Goal: Transaction & Acquisition: Purchase product/service

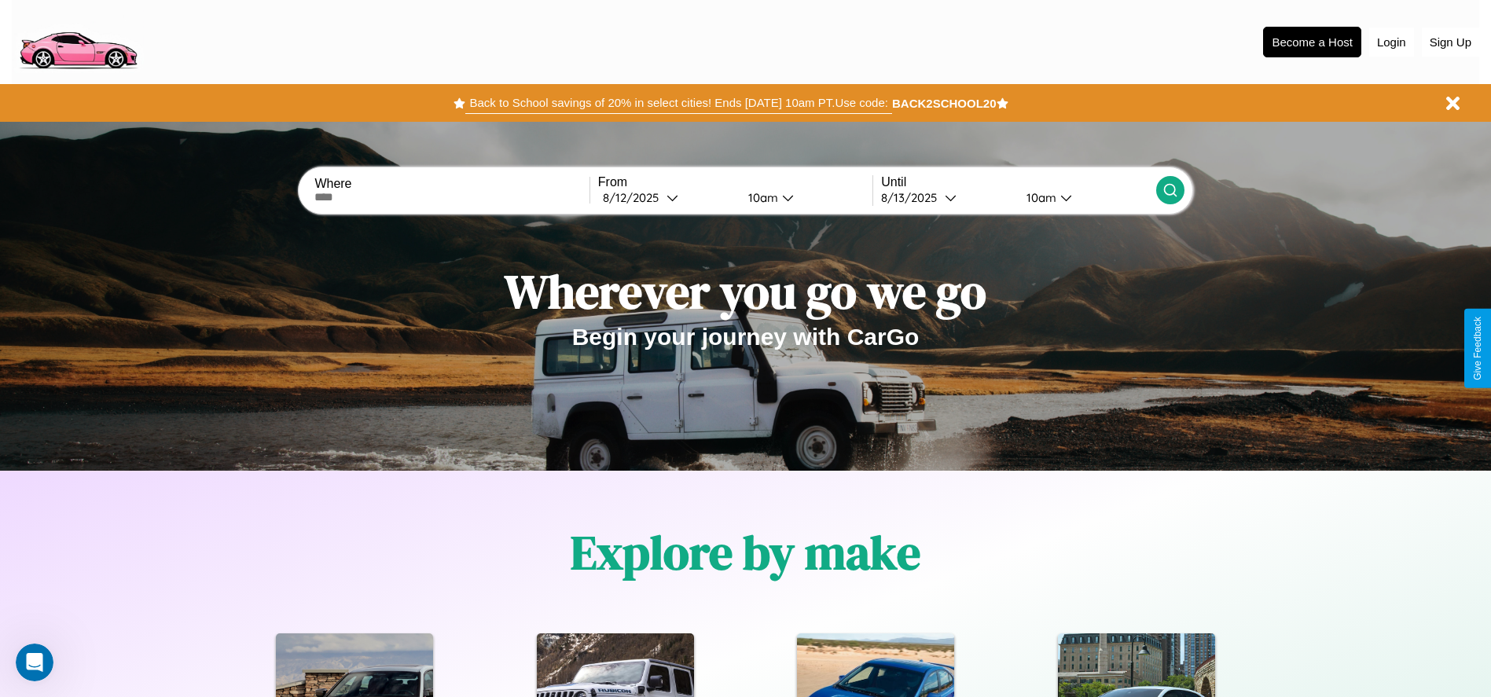
click at [678, 103] on button "Back to School savings of 20% in select cities! Ends [DATE] 10am PT. Use code:" at bounding box center [678, 103] width 426 height 22
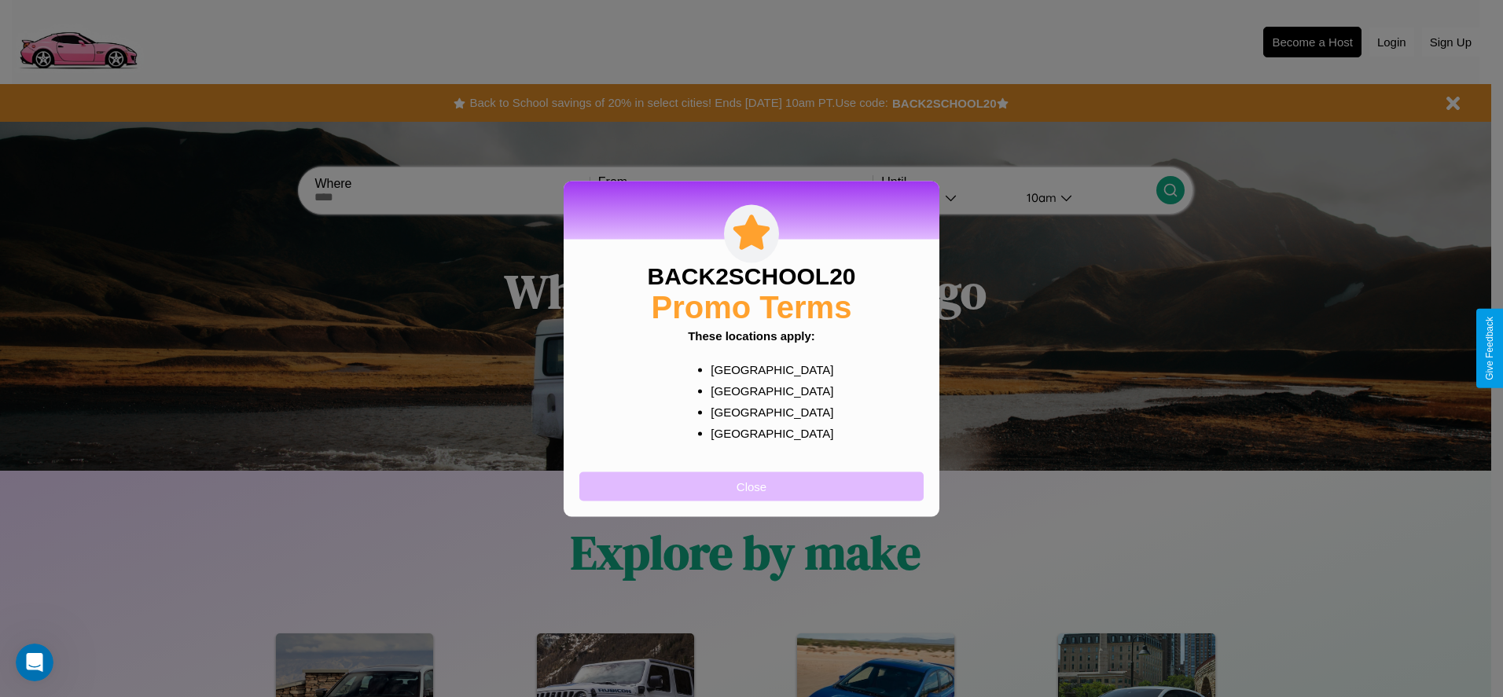
click at [751, 486] on button "Close" at bounding box center [751, 486] width 344 height 29
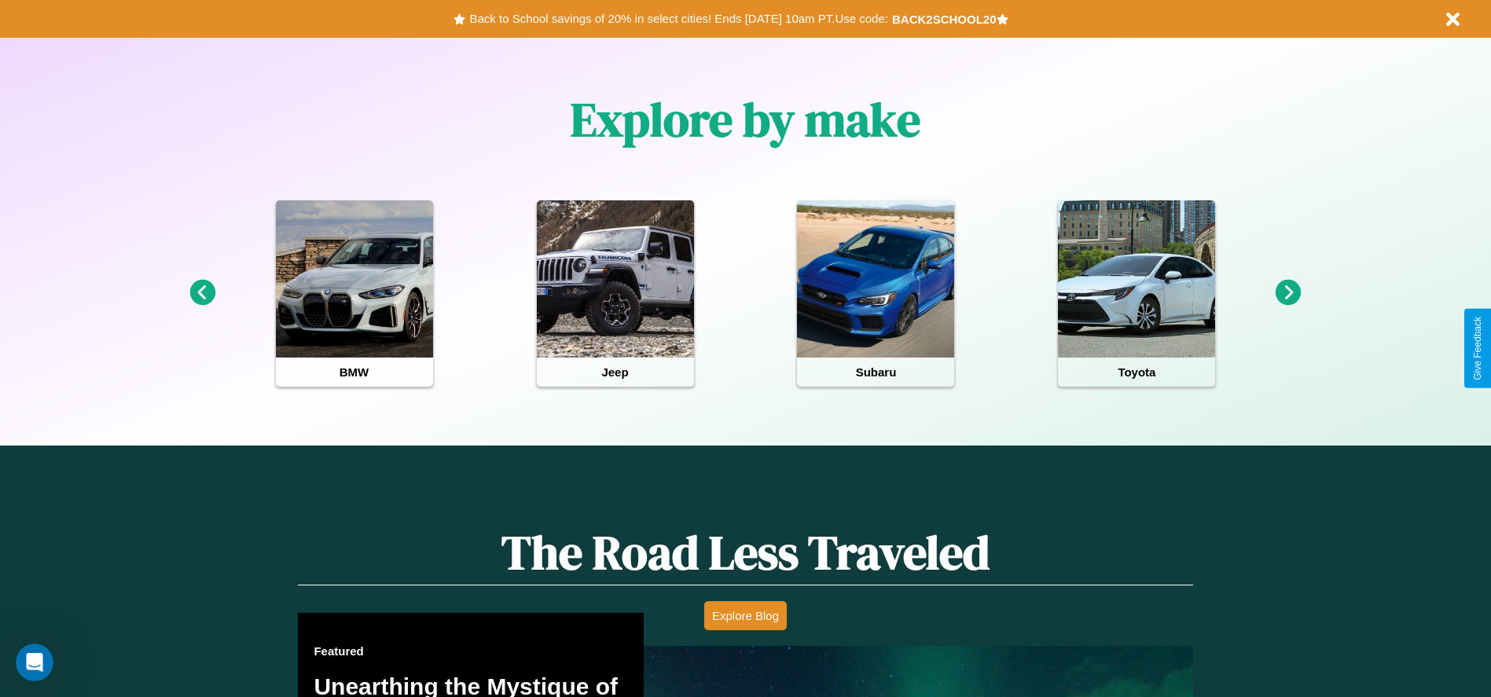
scroll to position [700, 0]
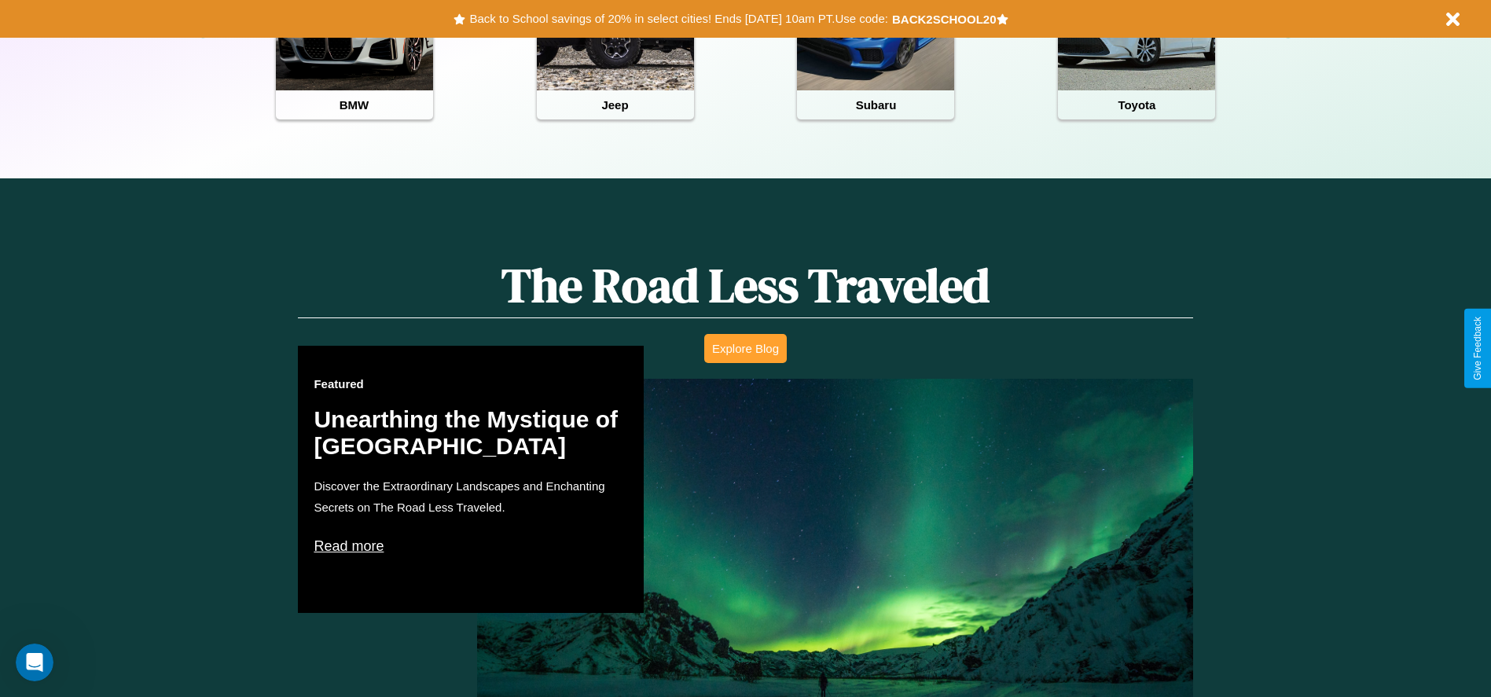
click at [745, 348] on button "Explore Blog" at bounding box center [745, 348] width 83 height 29
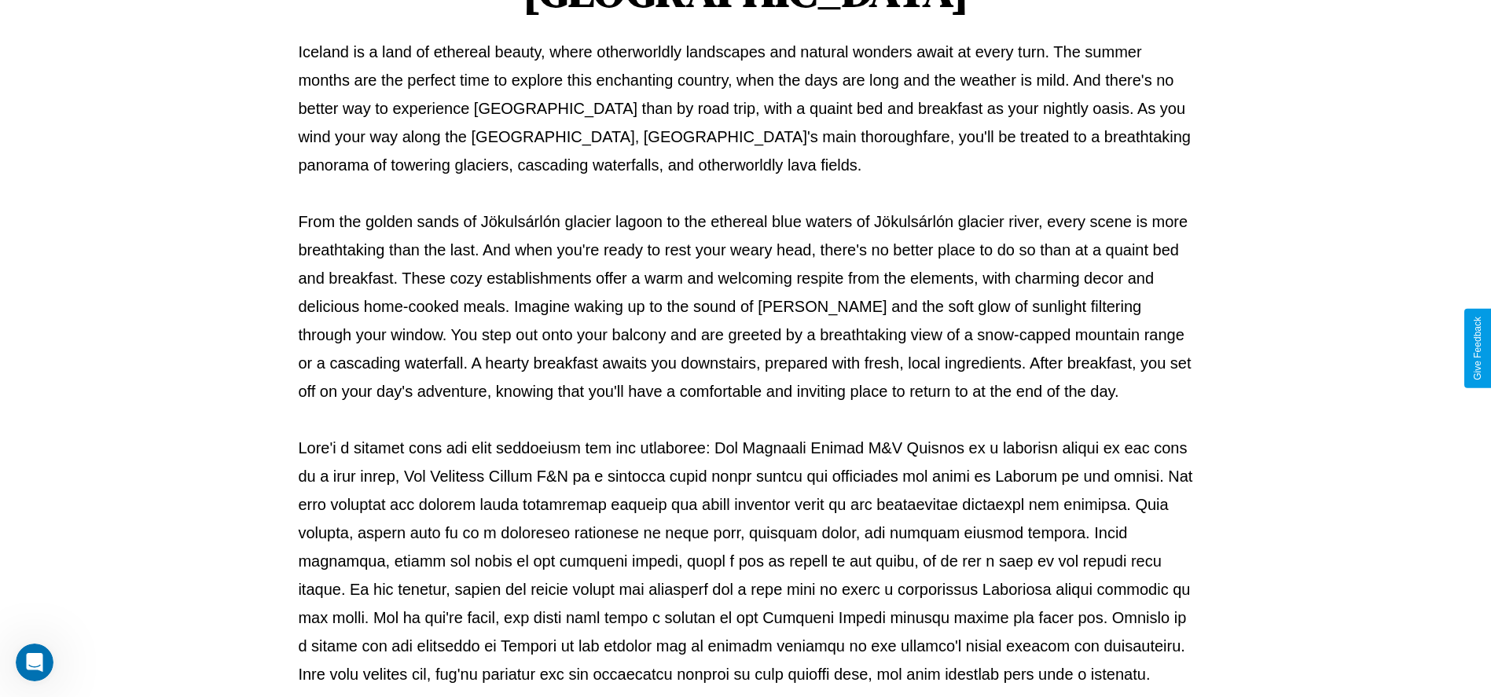
scroll to position [521, 0]
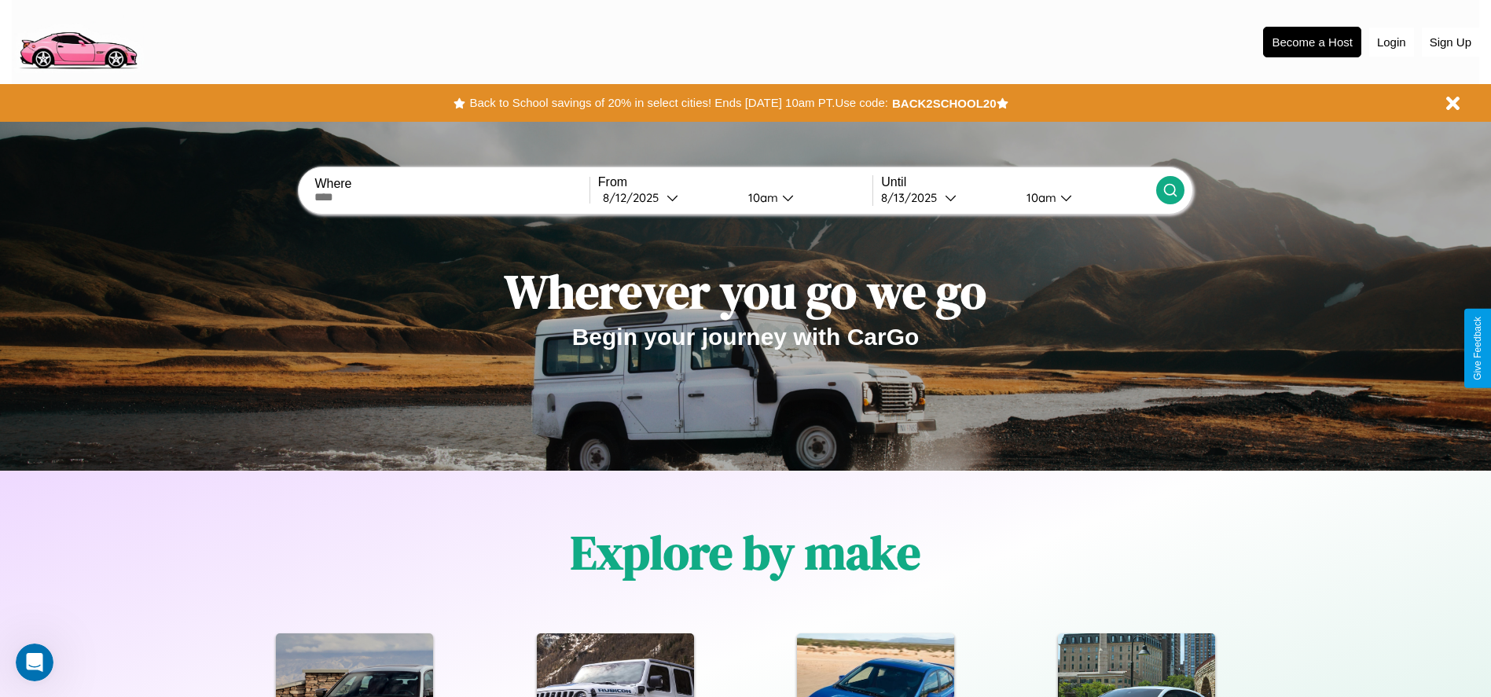
click at [452, 197] on input "text" at bounding box center [451, 197] width 274 height 13
type input "*********"
click at [667, 197] on div "[DATE]" at bounding box center [635, 197] width 64 height 15
select select "*"
select select "****"
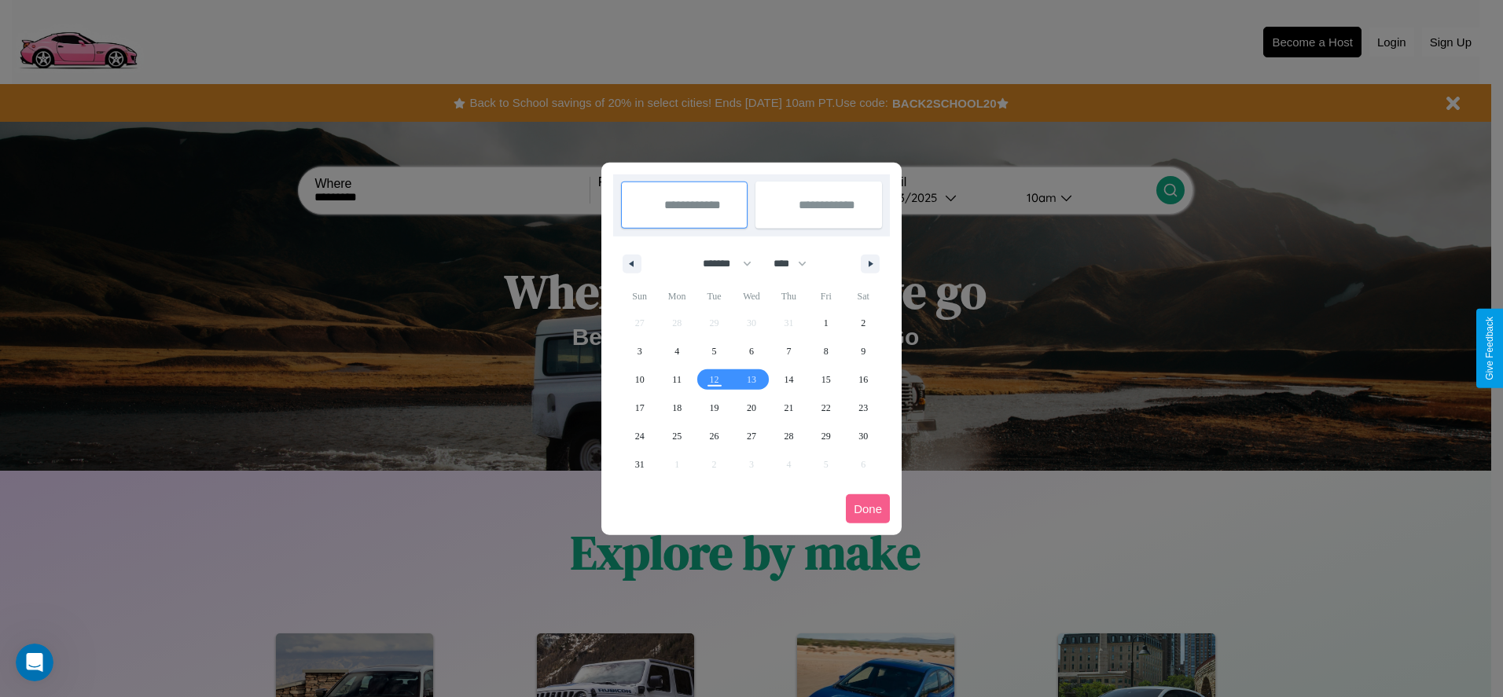
drag, startPoint x: 720, startPoint y: 263, endPoint x: 751, endPoint y: 315, distance: 60.7
click at [720, 263] on select "******* ******** ***** ***** *** **** **** ****** ********* ******* ******** **…" at bounding box center [724, 264] width 67 height 26
select select "*"
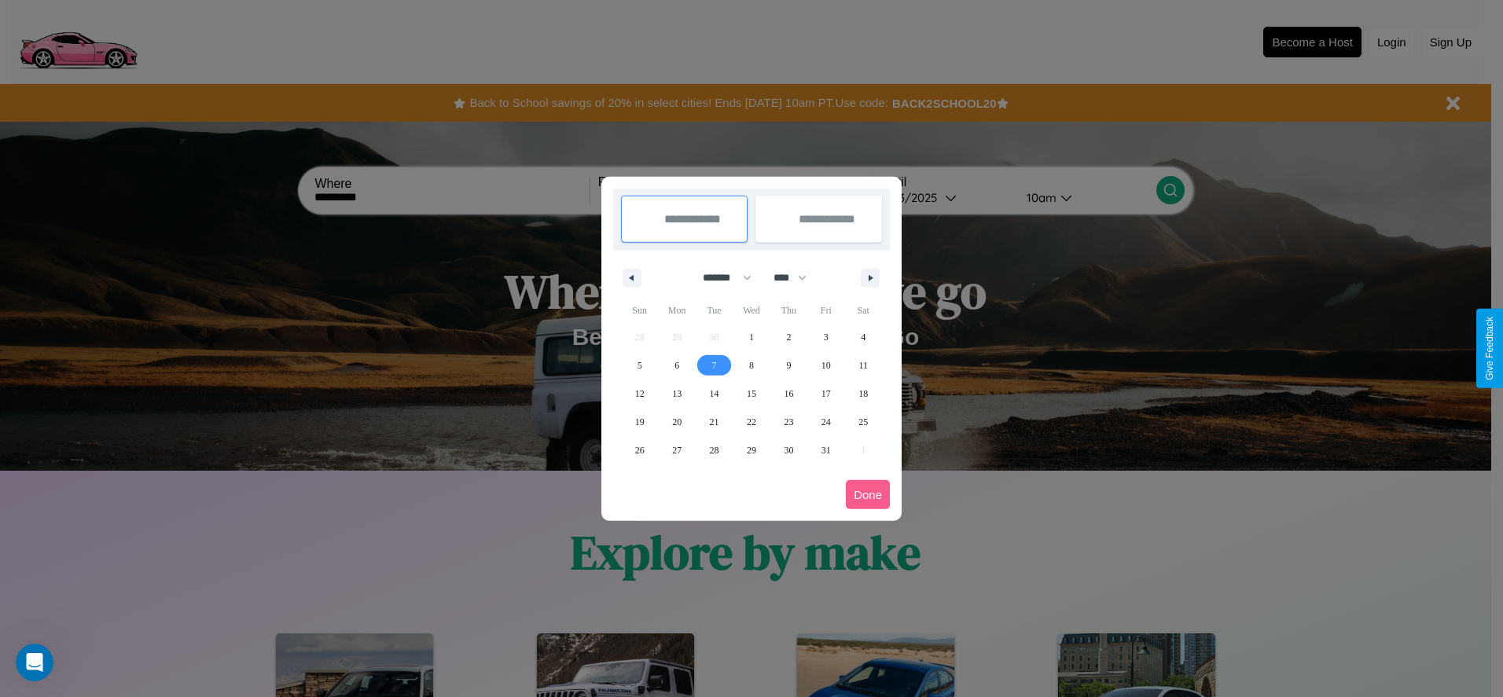
click at [714, 365] on span "7" at bounding box center [714, 365] width 5 height 28
type input "**********"
click at [639, 393] on span "12" at bounding box center [639, 394] width 9 height 28
type input "**********"
click at [868, 494] on button "Done" at bounding box center [868, 494] width 44 height 29
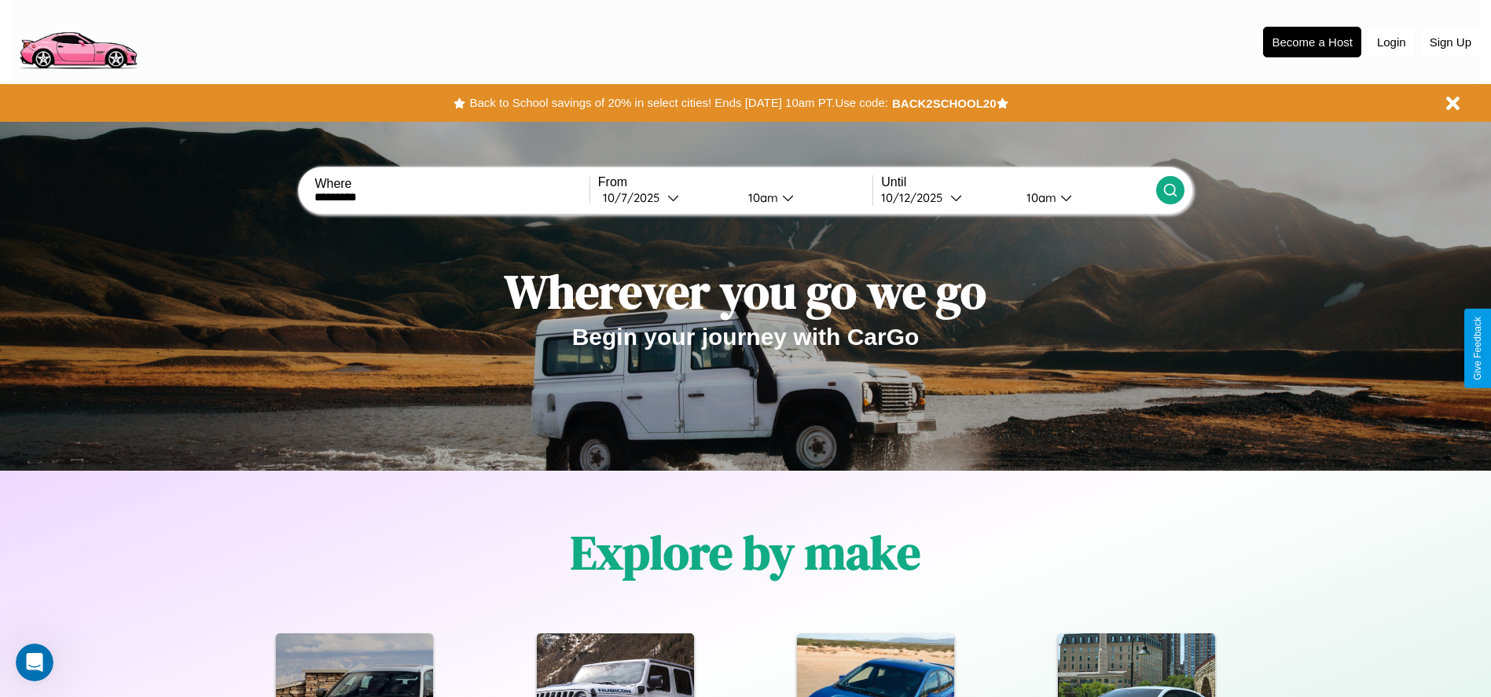
click at [1170, 190] on icon at bounding box center [1170, 190] width 16 height 16
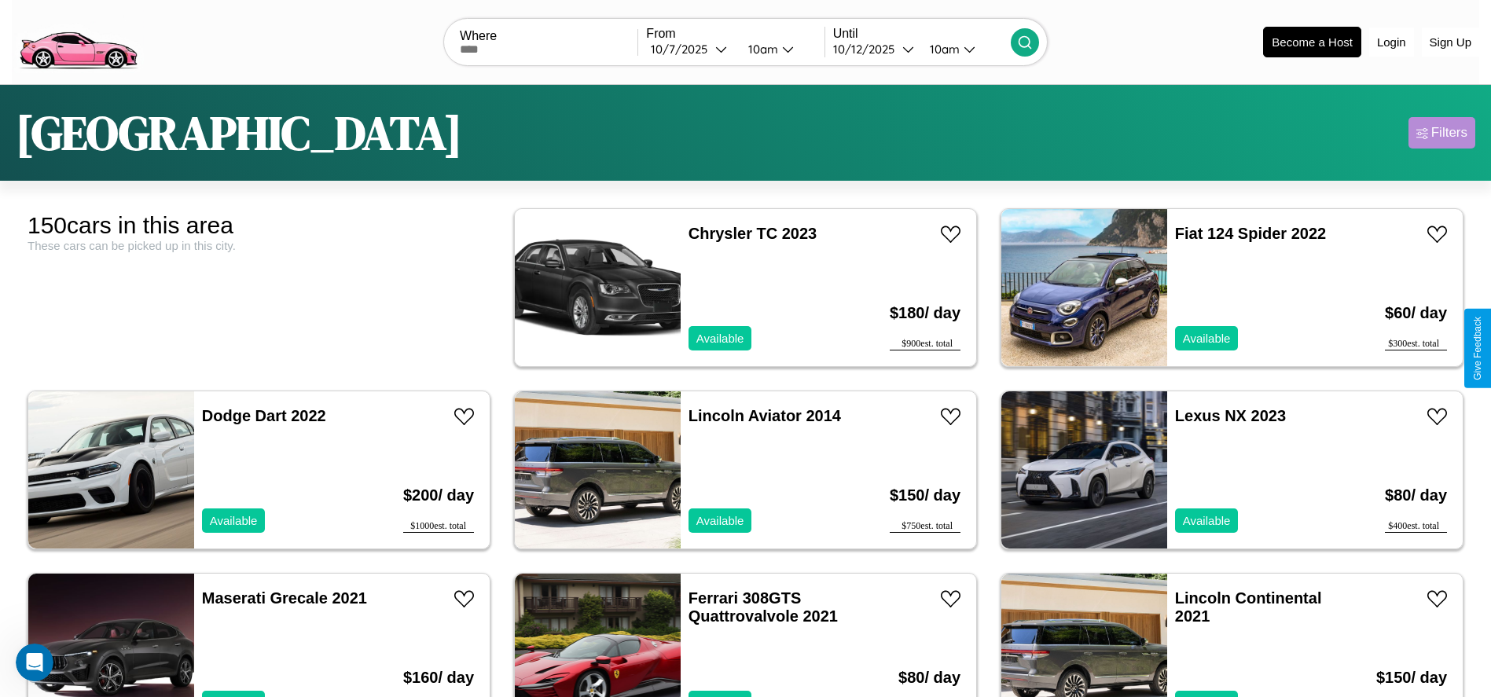
click at [1441, 133] on div "Filters" at bounding box center [1449, 133] width 36 height 16
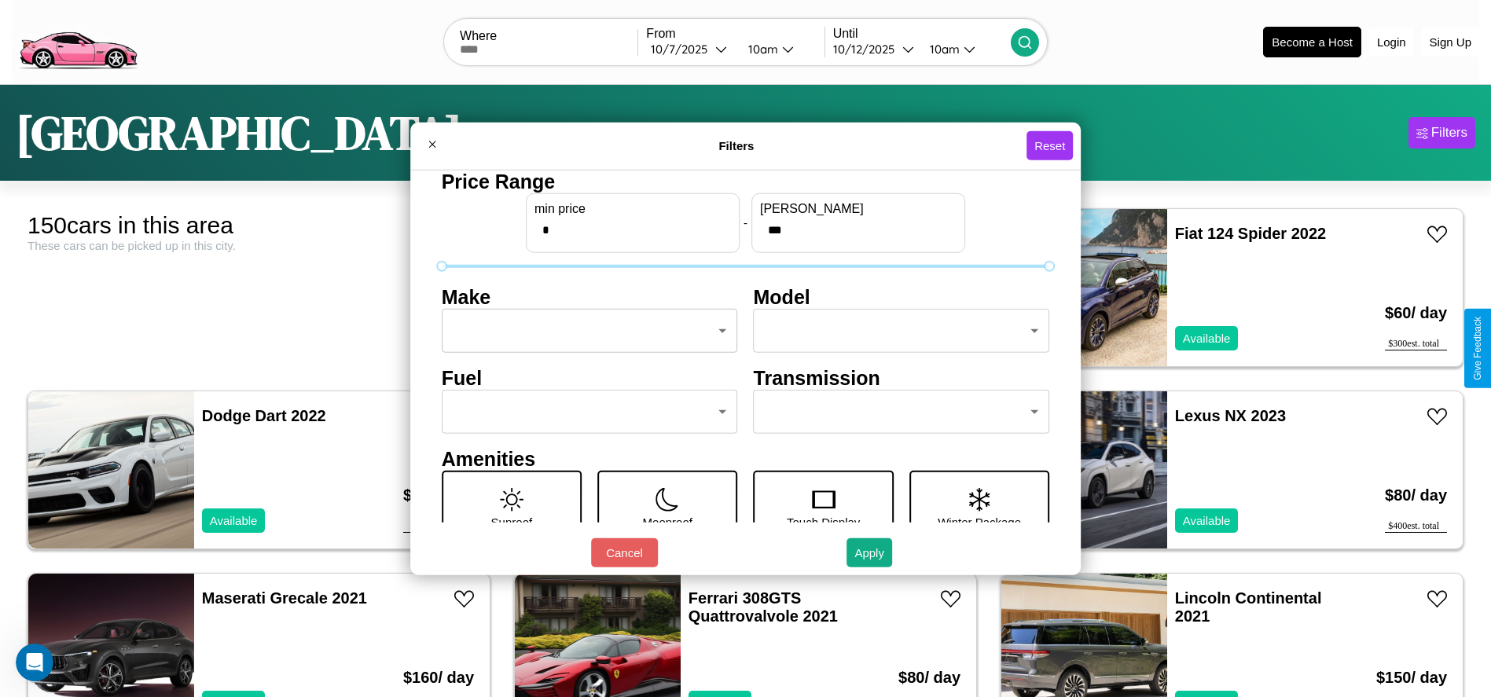
click at [585, 331] on body "CarGo Where From [DATE] 10am Until [DATE] 10am Become a Host Login Sign Up Stoc…" at bounding box center [745, 397] width 1491 height 795
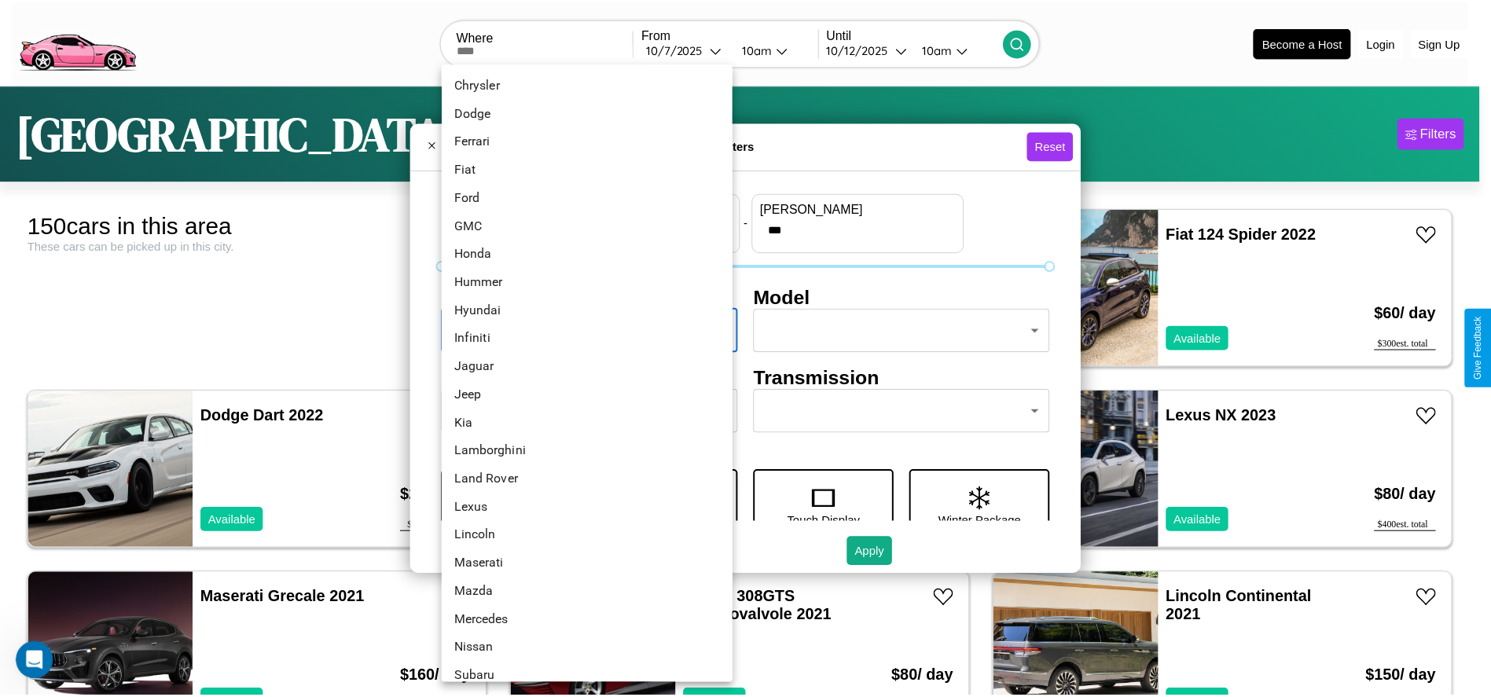
scroll to position [409, 0]
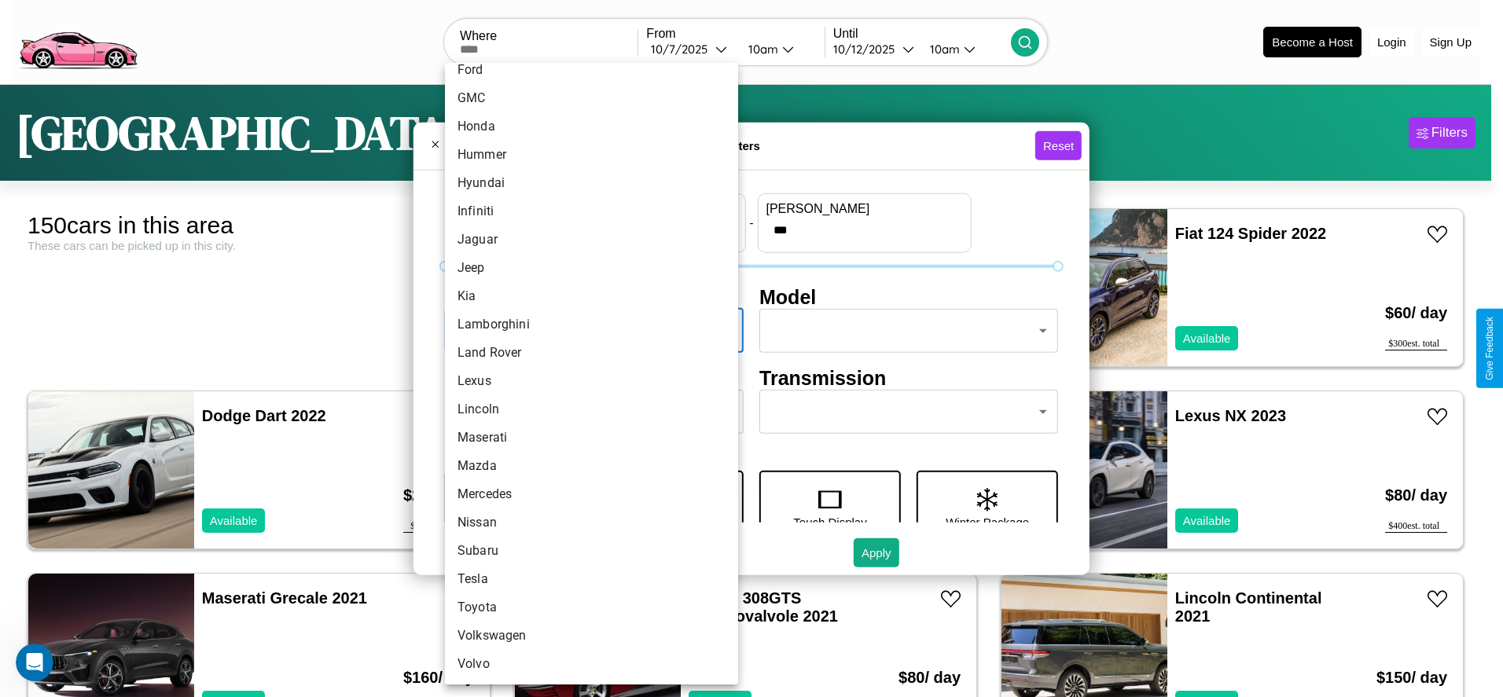
click at [586, 636] on li "Volkswagen" at bounding box center [591, 636] width 293 height 28
type input "**********"
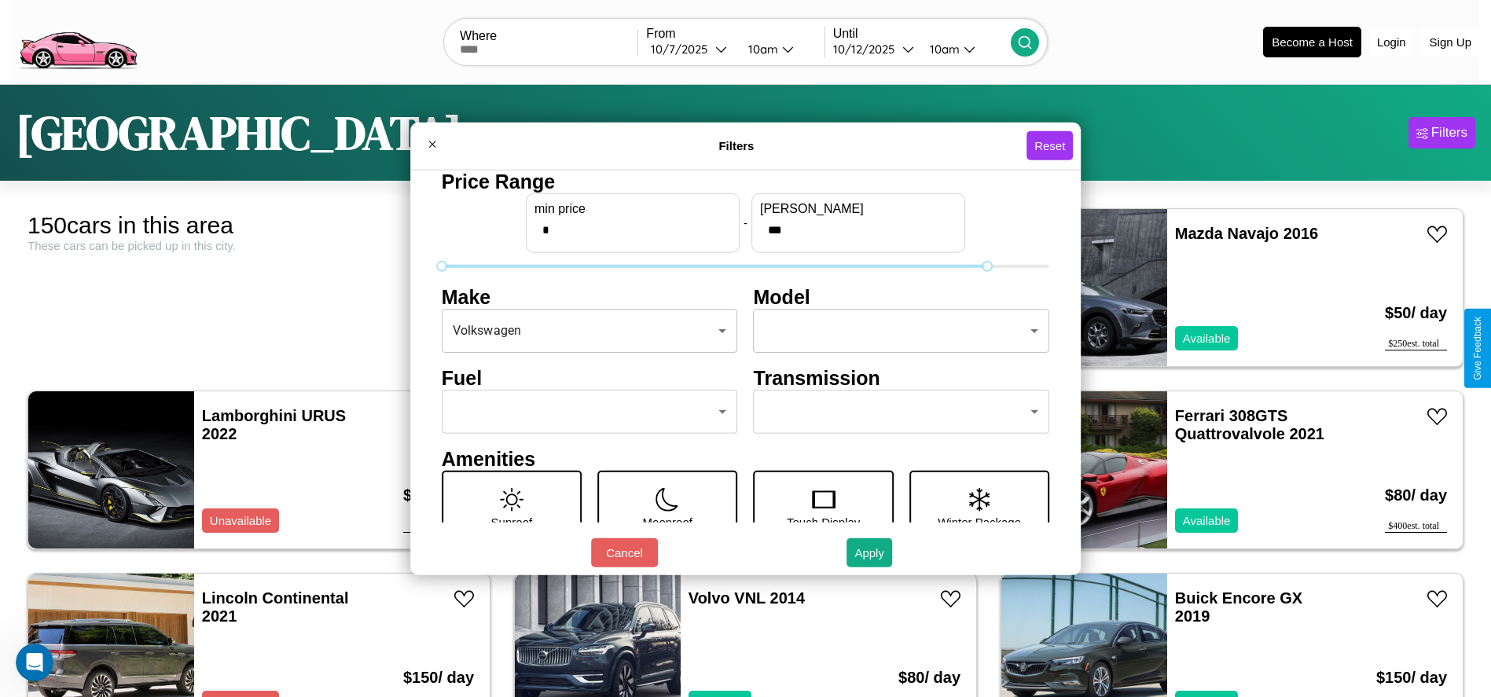
type input "***"
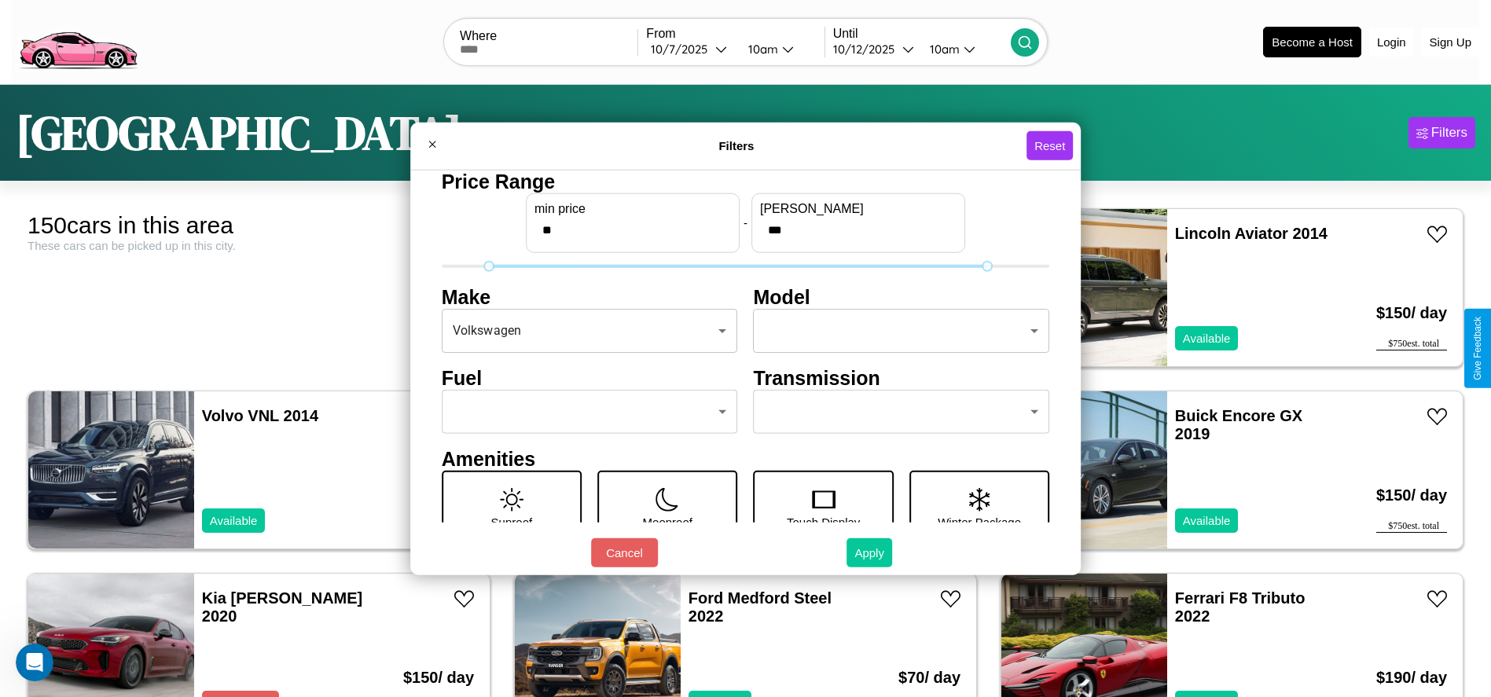
type input "**"
click at [870, 553] on button "Apply" at bounding box center [870, 552] width 46 height 29
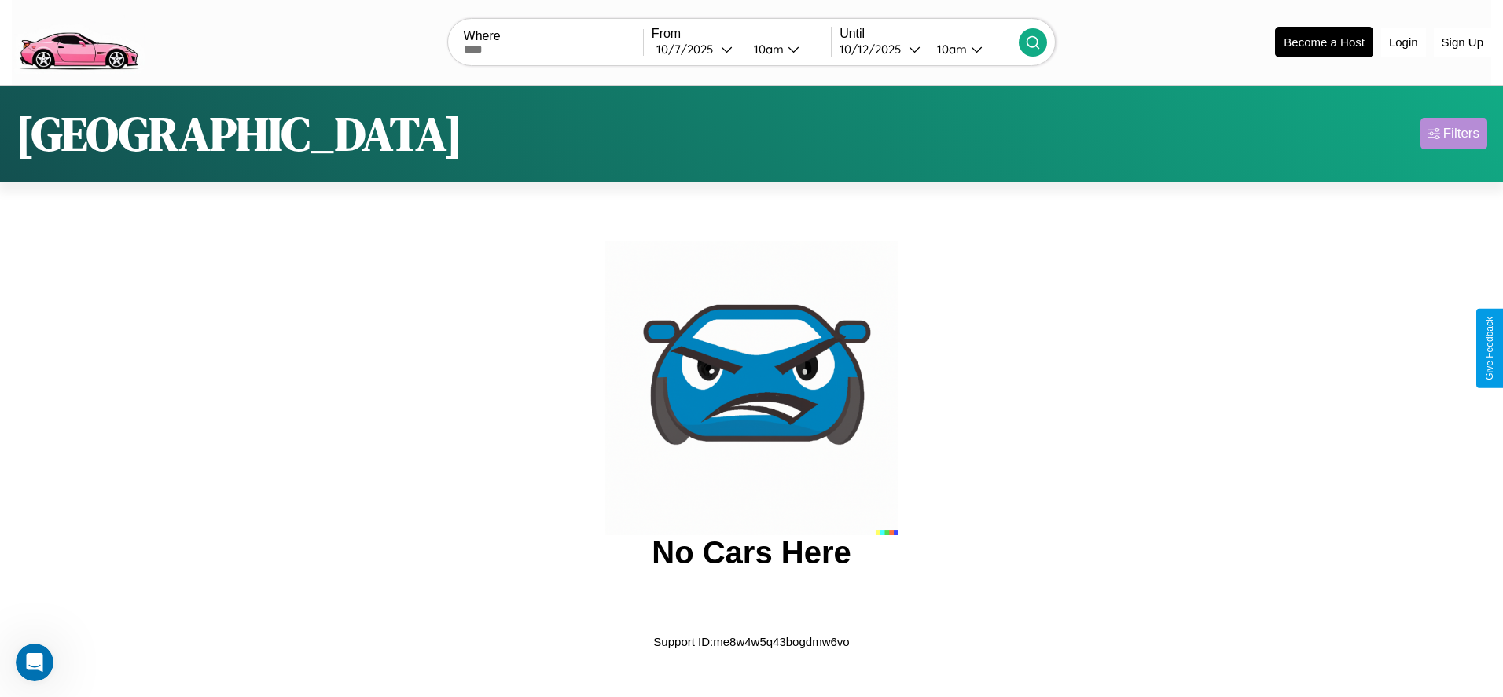
click at [1453, 133] on div "Filters" at bounding box center [1461, 134] width 36 height 16
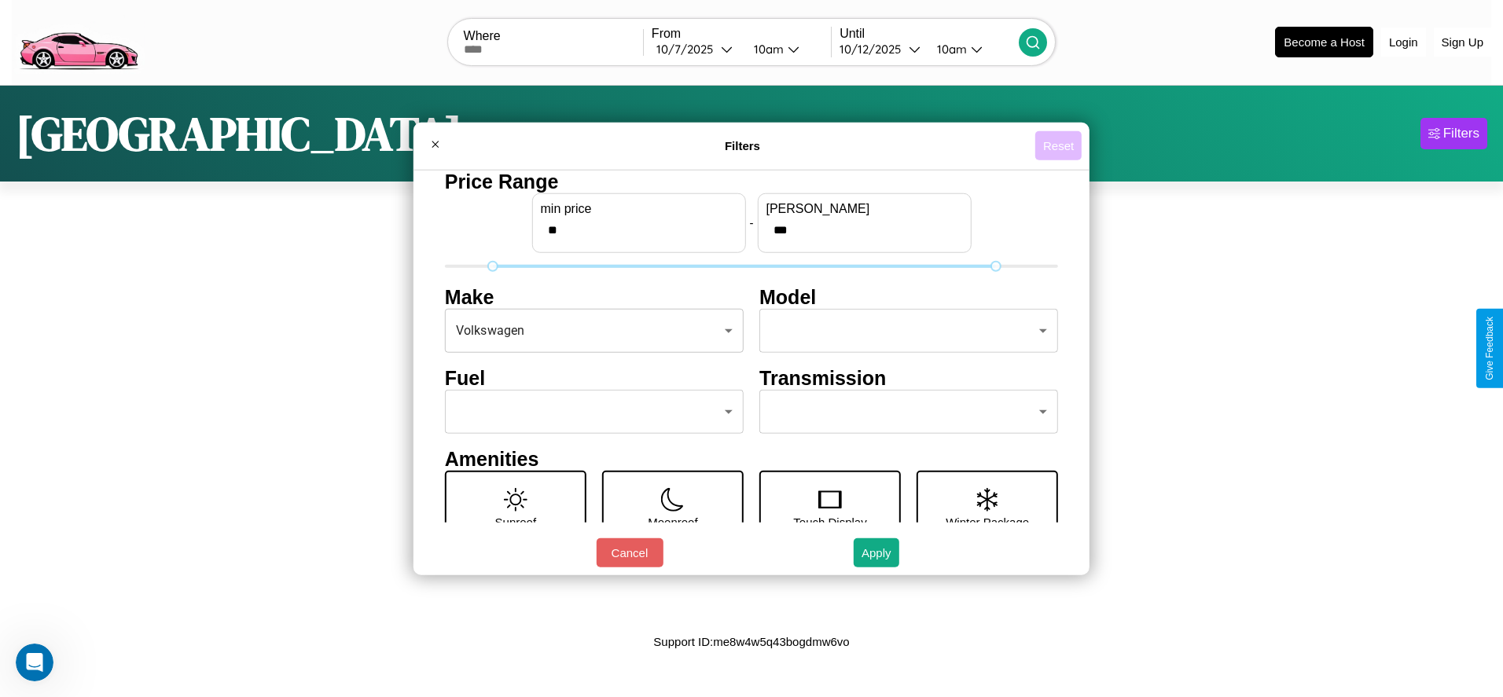
click at [1058, 145] on button "Reset" at bounding box center [1058, 145] width 46 height 29
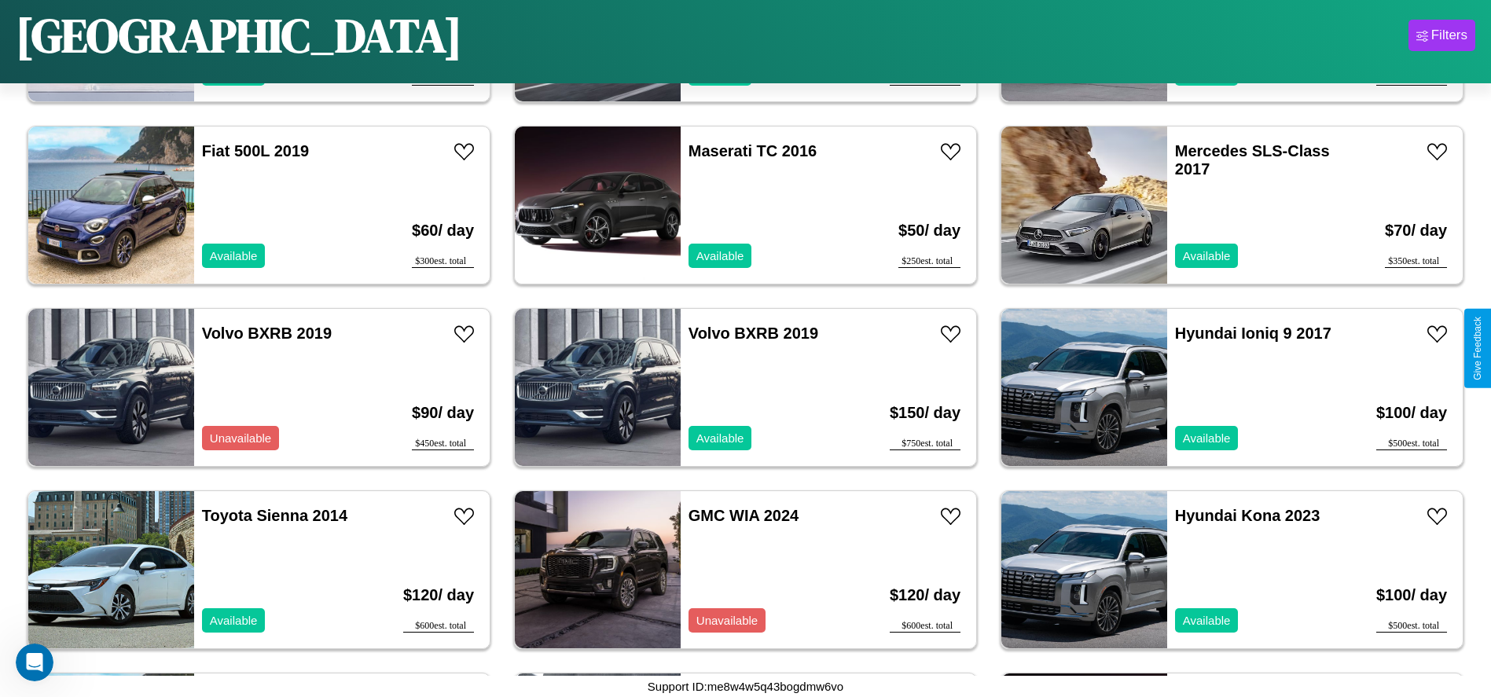
scroll to position [7104, 0]
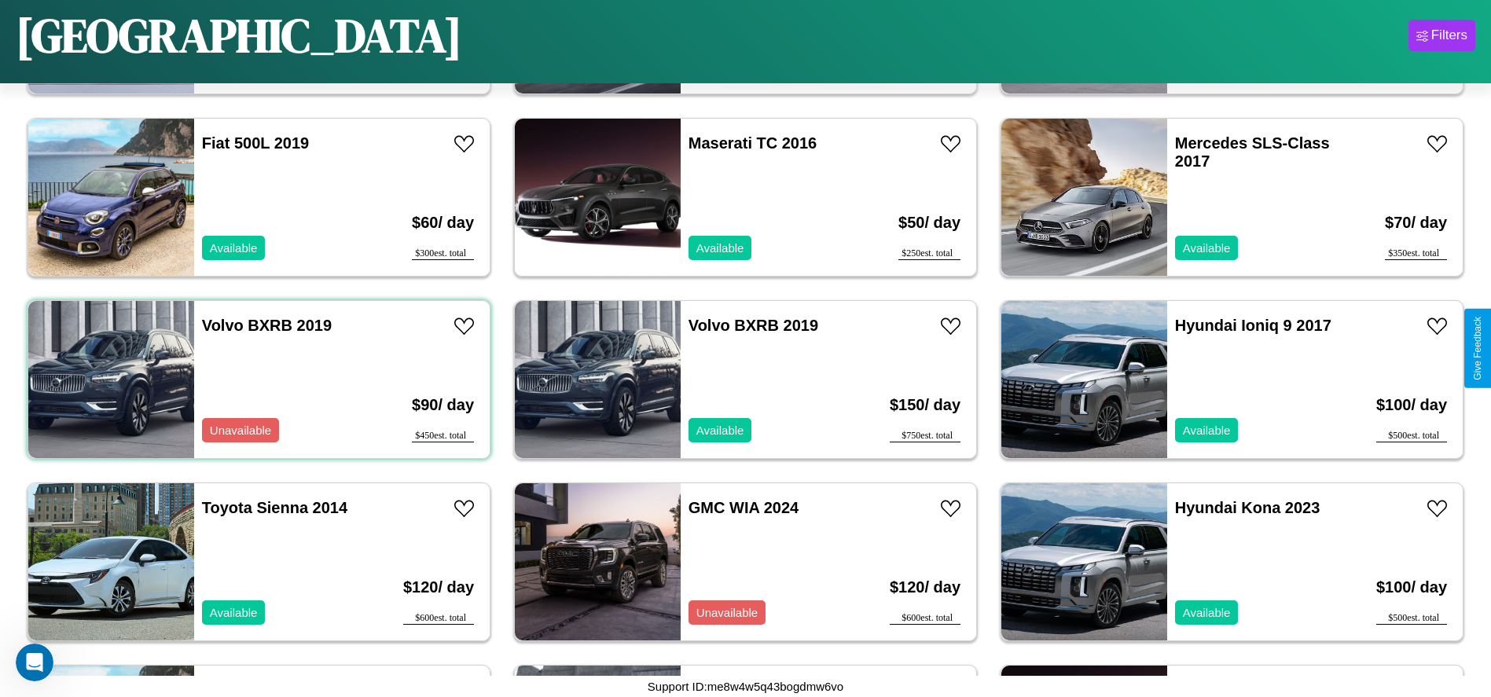
click at [257, 380] on div "Volvo BXRB 2019 Unavailable" at bounding box center [285, 379] width 182 height 157
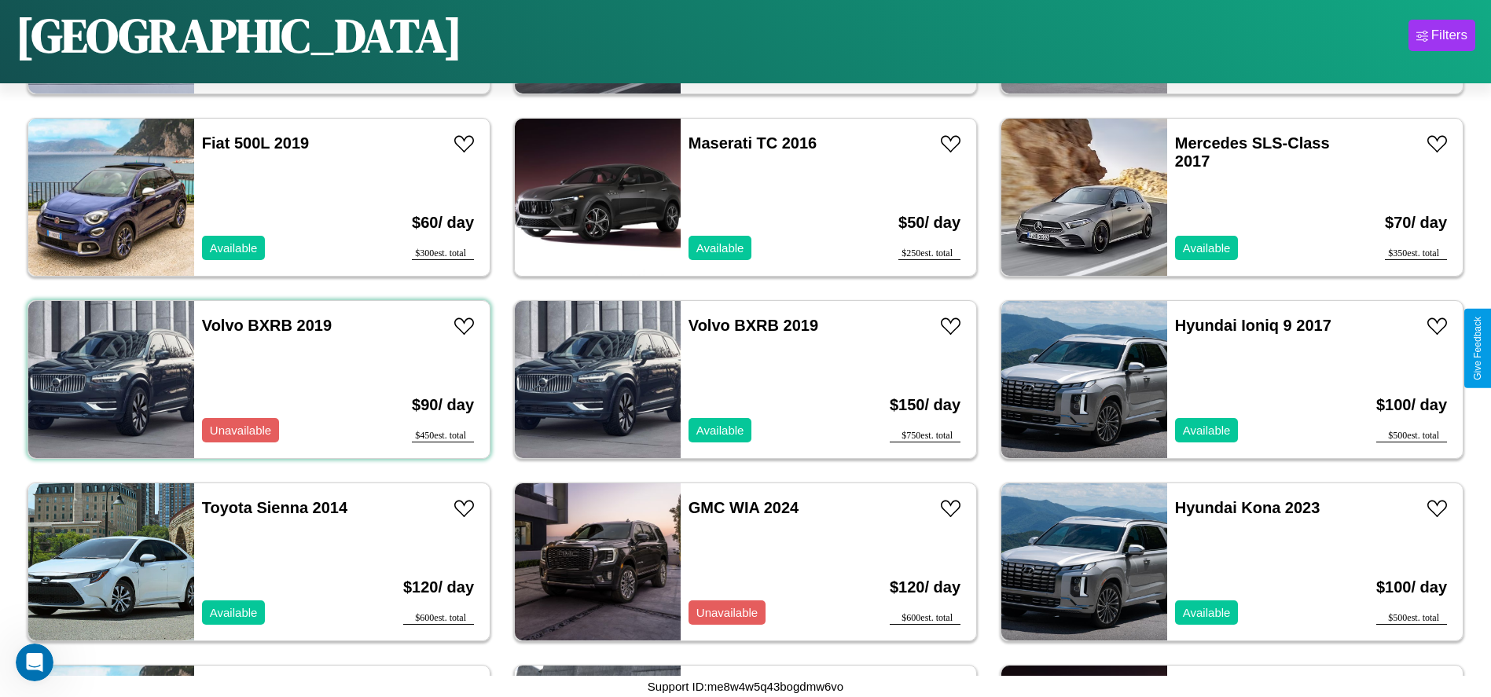
click at [257, 380] on div "Volvo BXRB 2019 Unavailable" at bounding box center [285, 379] width 182 height 157
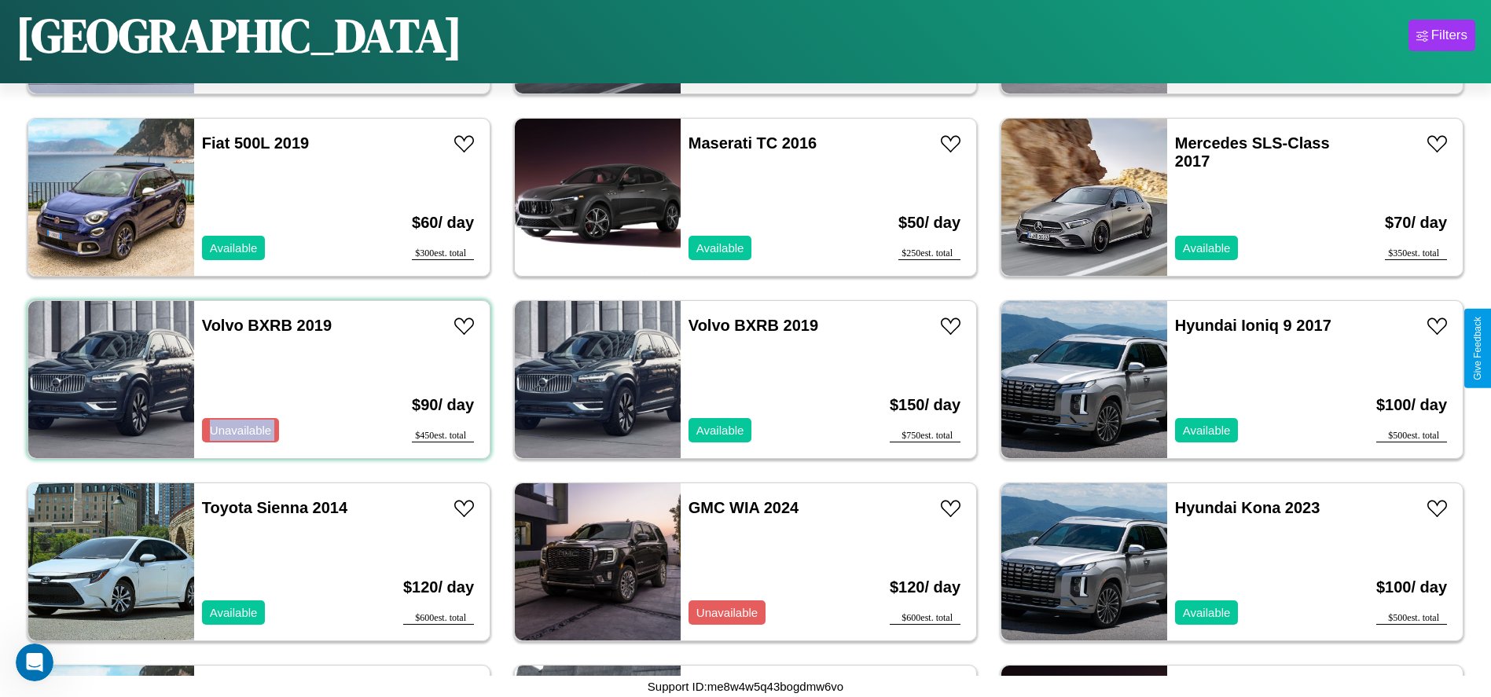
click at [257, 380] on div "Volvo BXRB 2019 Unavailable" at bounding box center [285, 379] width 182 height 157
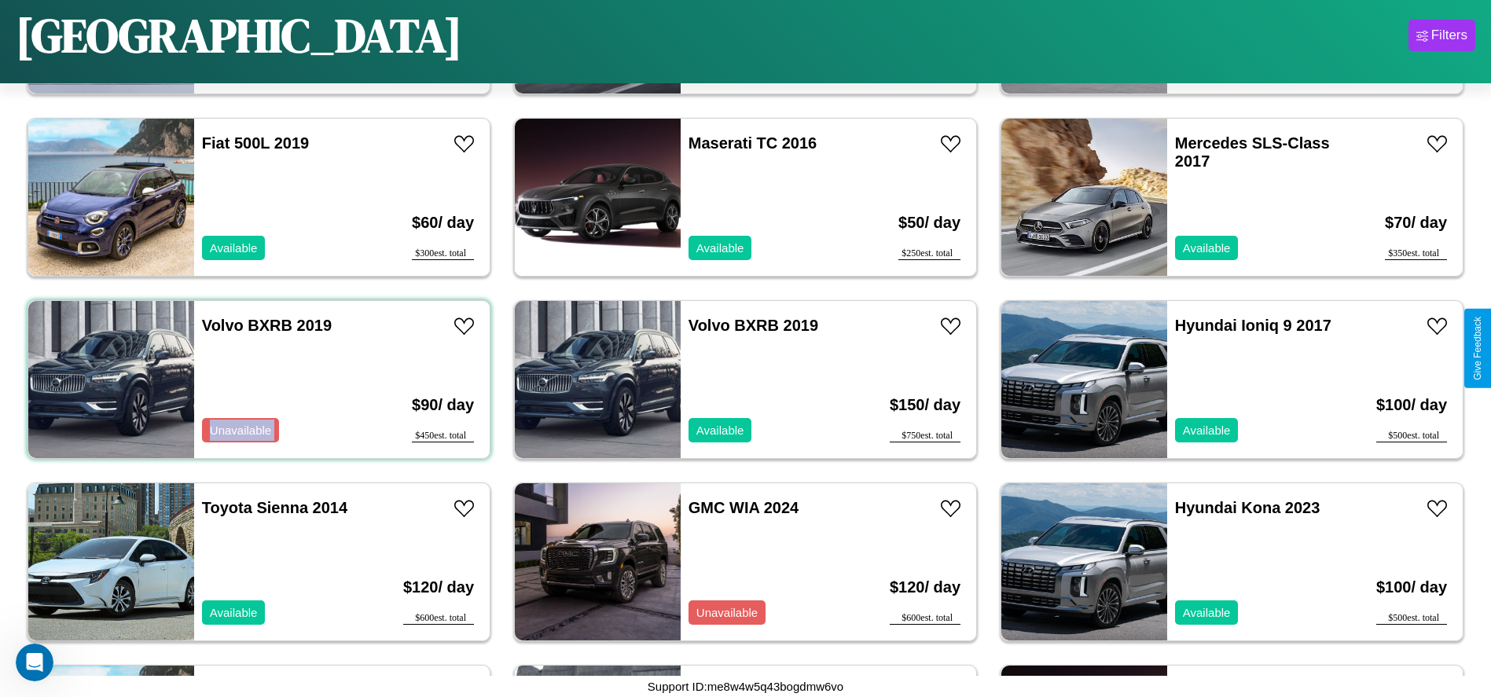
click at [257, 380] on div "Volvo BXRB 2019 Unavailable" at bounding box center [285, 379] width 182 height 157
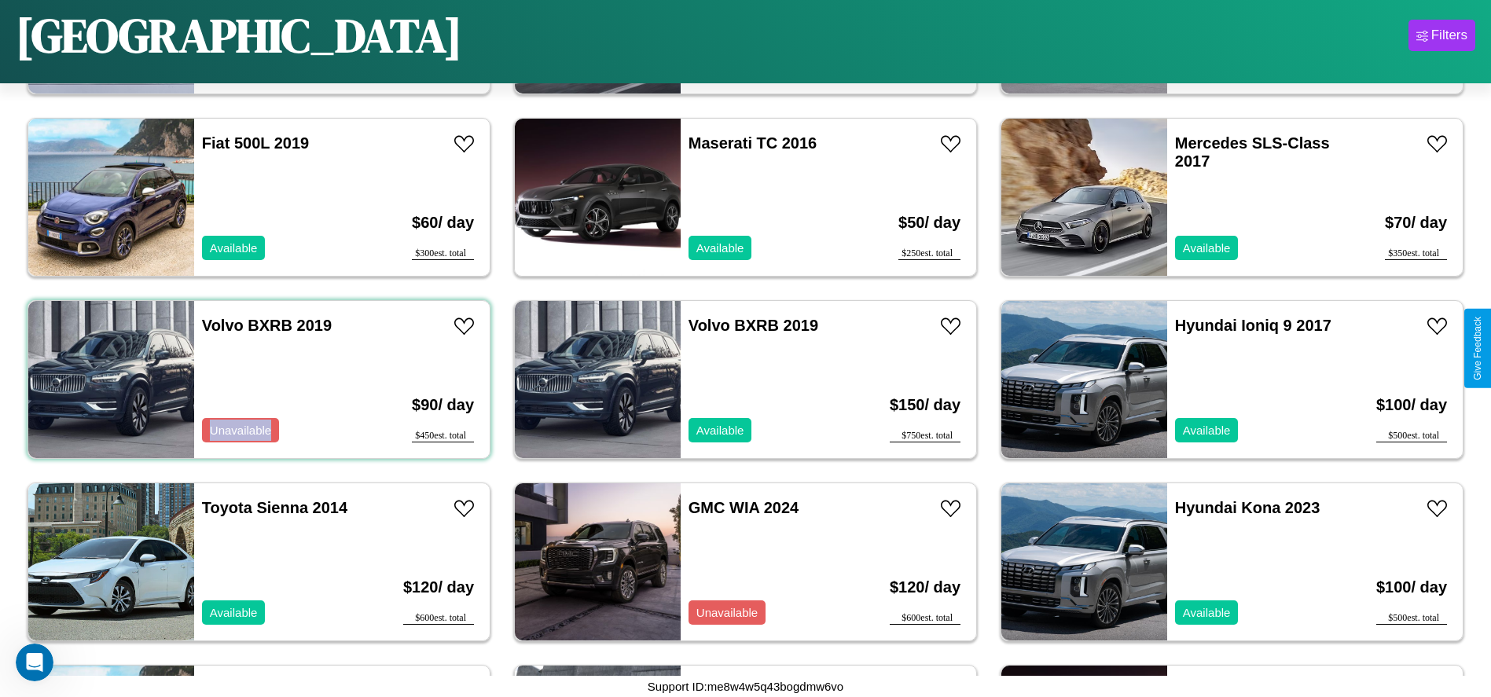
click at [257, 380] on div "Volvo BXRB 2019 Unavailable" at bounding box center [285, 379] width 182 height 157
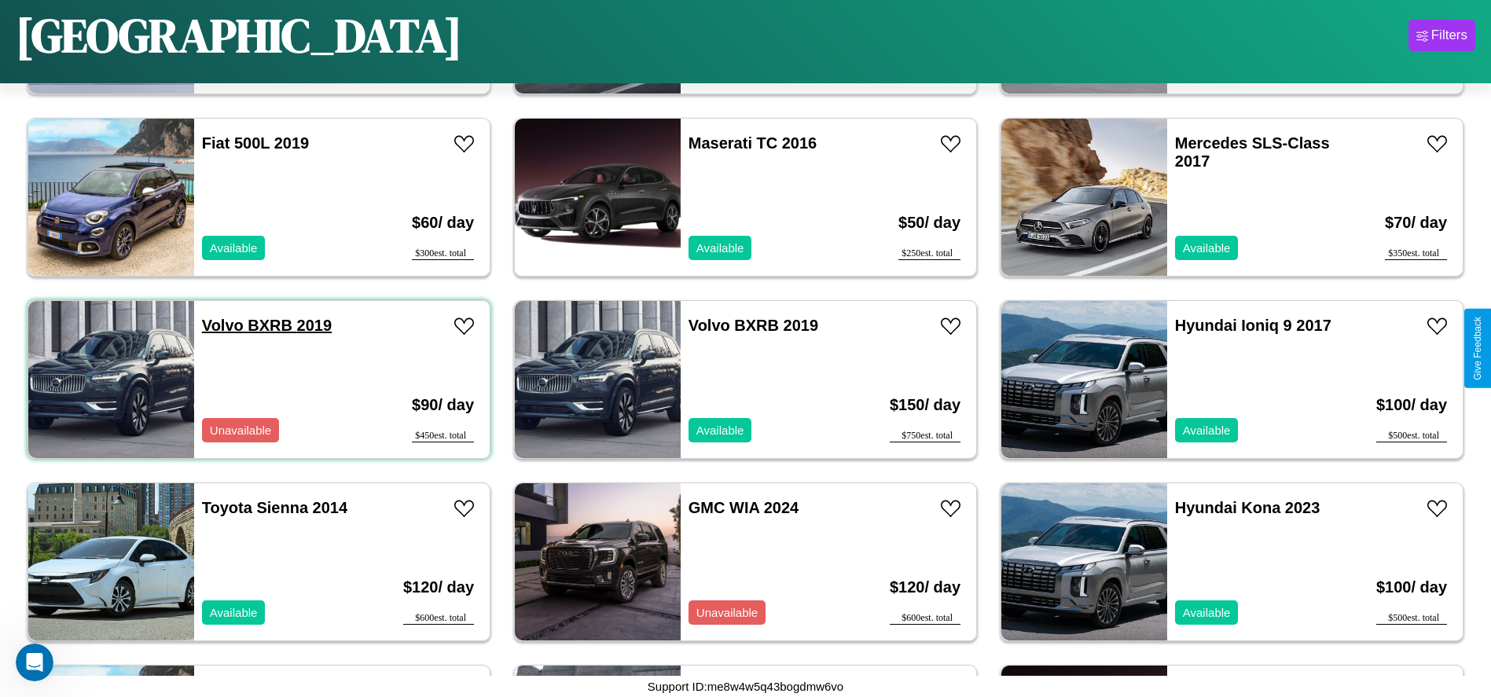
click at [221, 325] on link "Volvo BXRB 2019" at bounding box center [267, 325] width 130 height 17
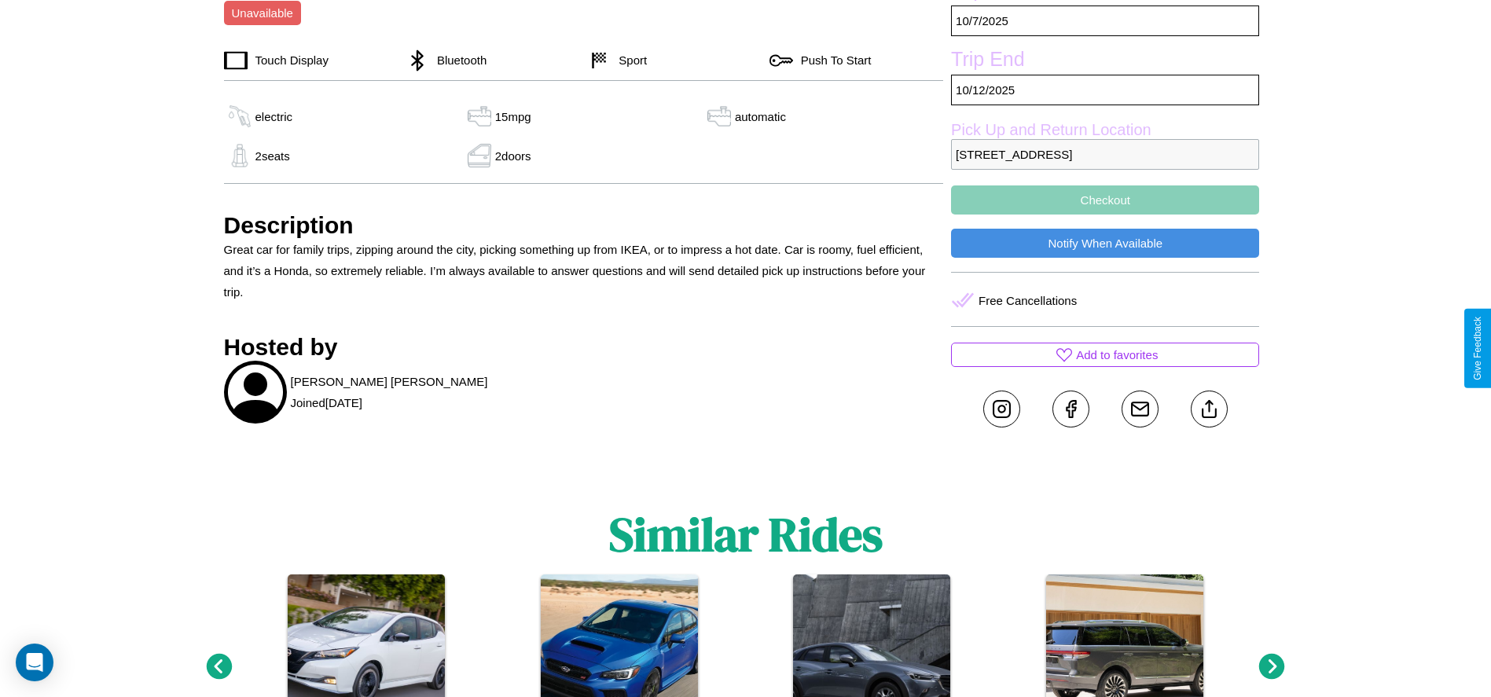
scroll to position [578, 0]
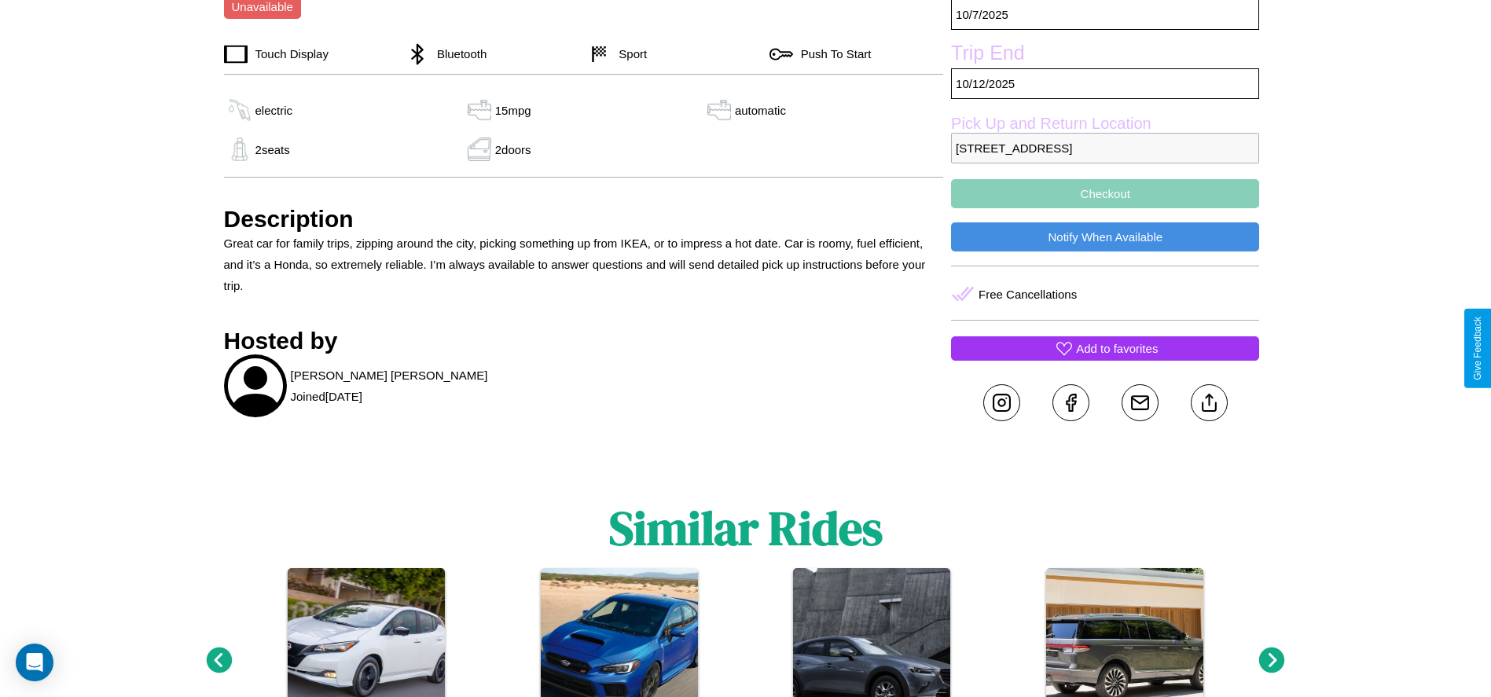
click at [1105, 348] on p "Add to favorites" at bounding box center [1117, 348] width 82 height 21
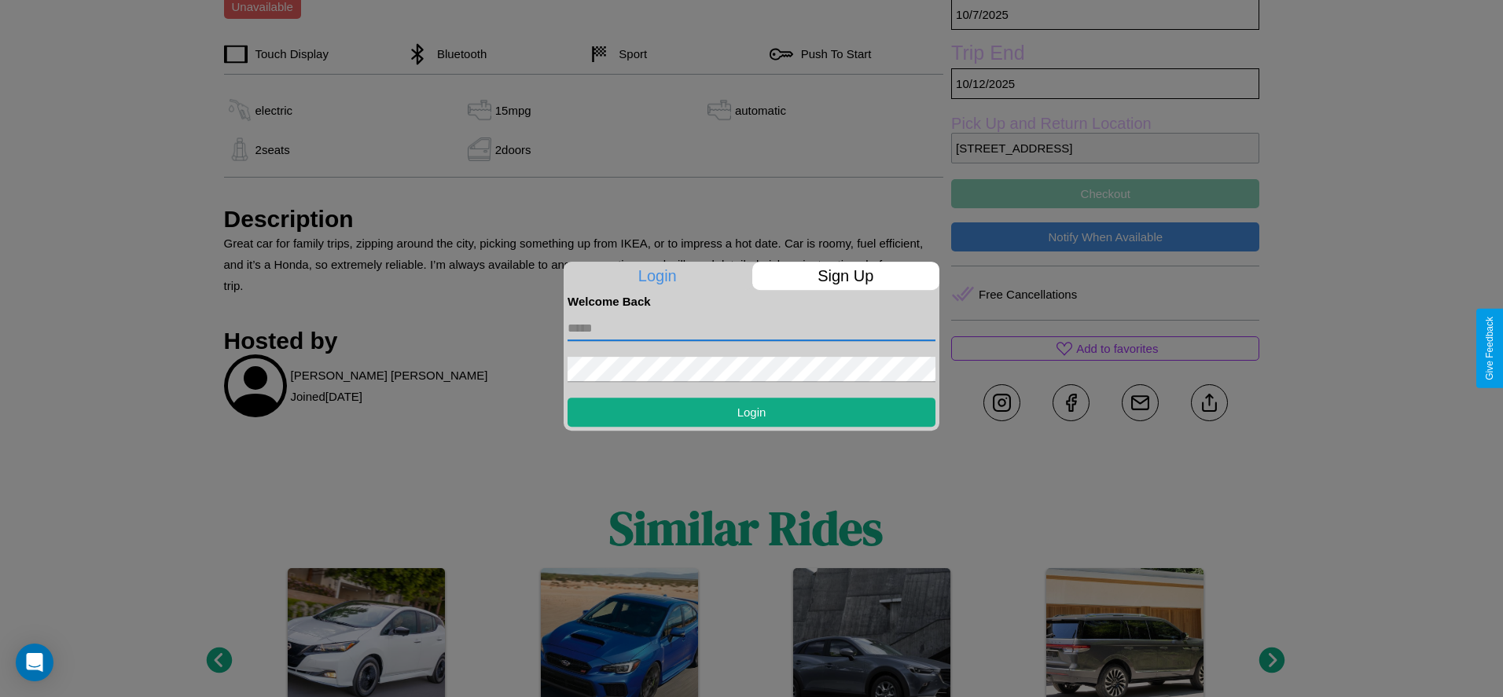
click at [751, 328] on input "text" at bounding box center [751, 328] width 368 height 25
type input "**********"
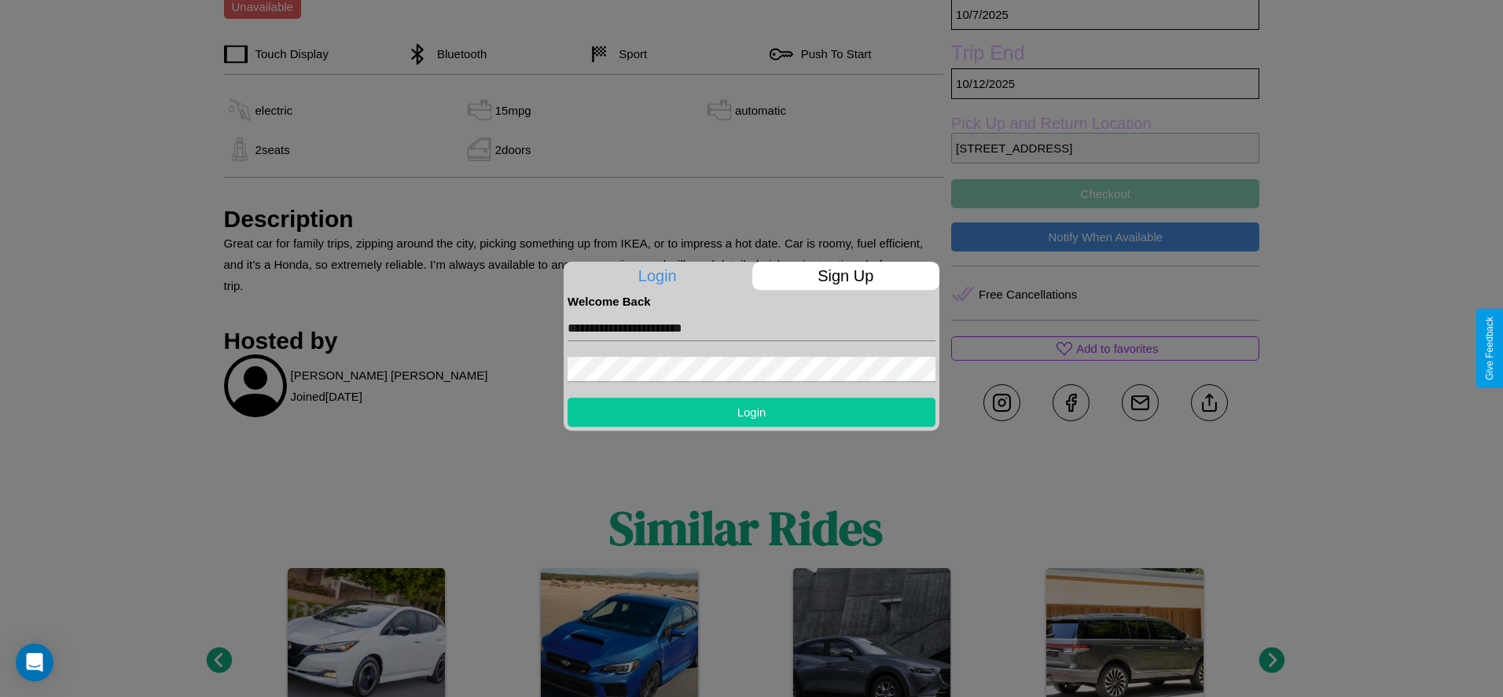
click at [751, 412] on button "Login" at bounding box center [751, 412] width 368 height 29
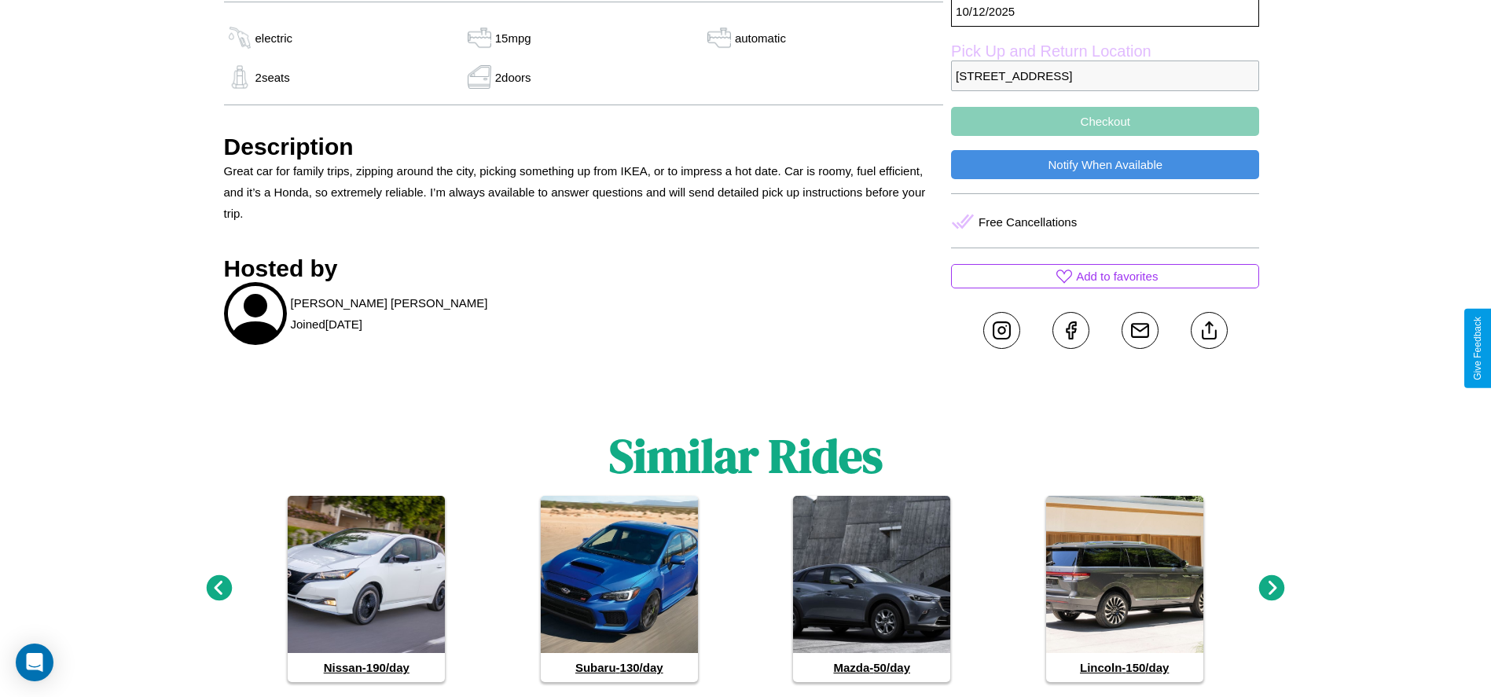
scroll to position [688, 0]
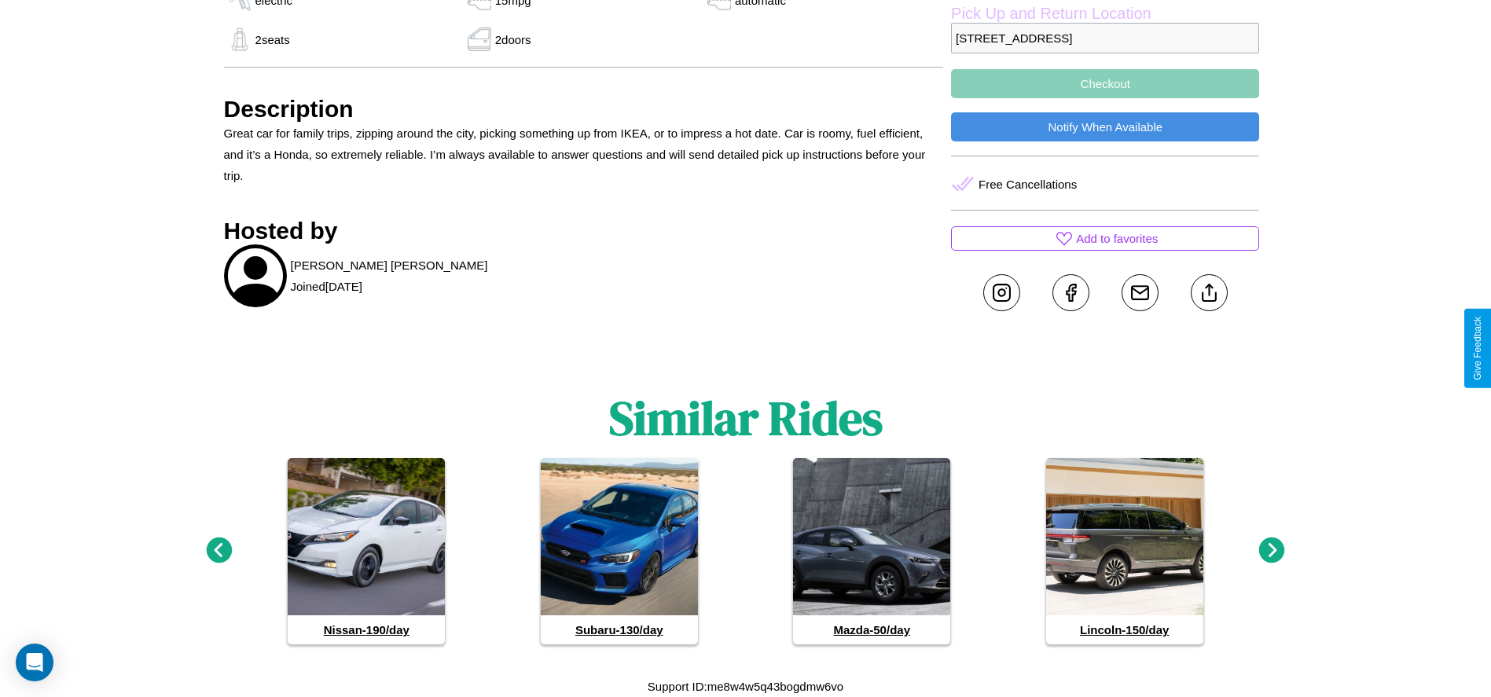
click at [1272, 551] on icon at bounding box center [1272, 551] width 26 height 26
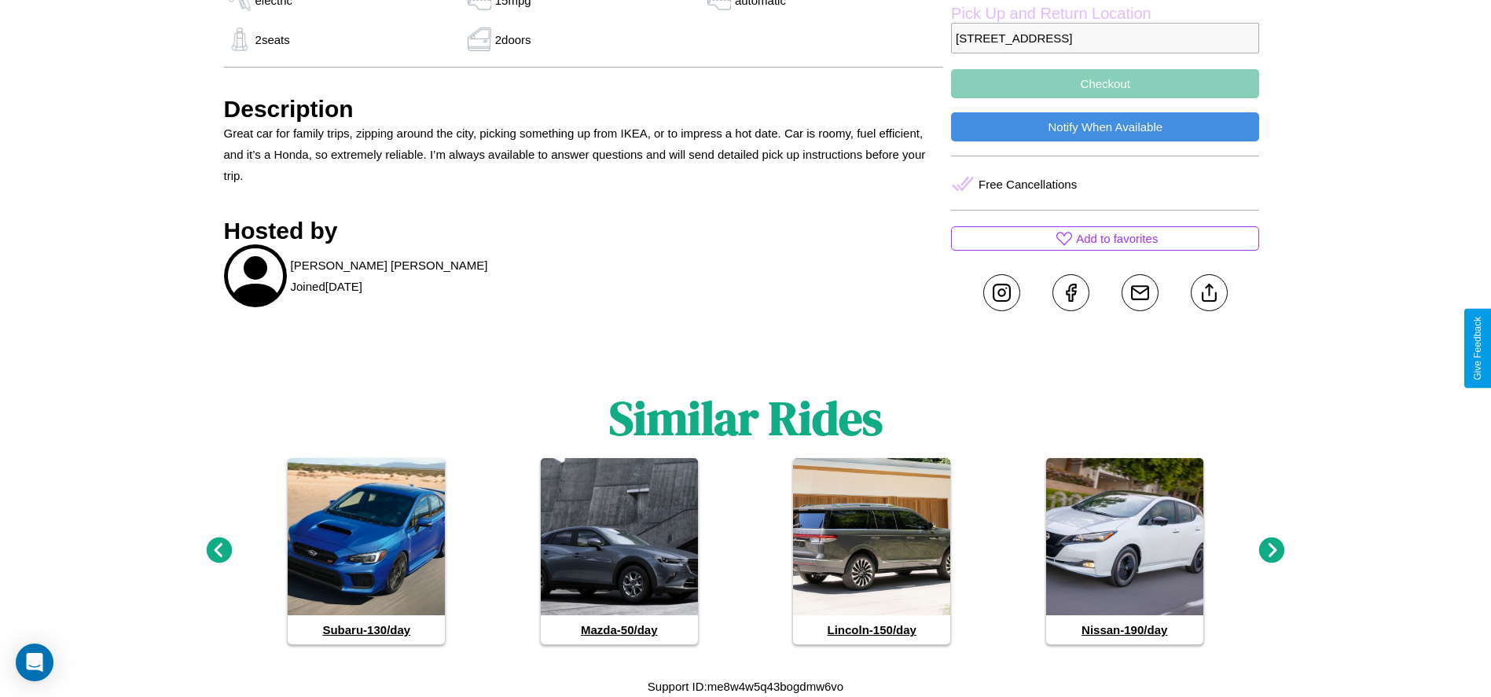
click at [1272, 551] on icon at bounding box center [1272, 551] width 26 height 26
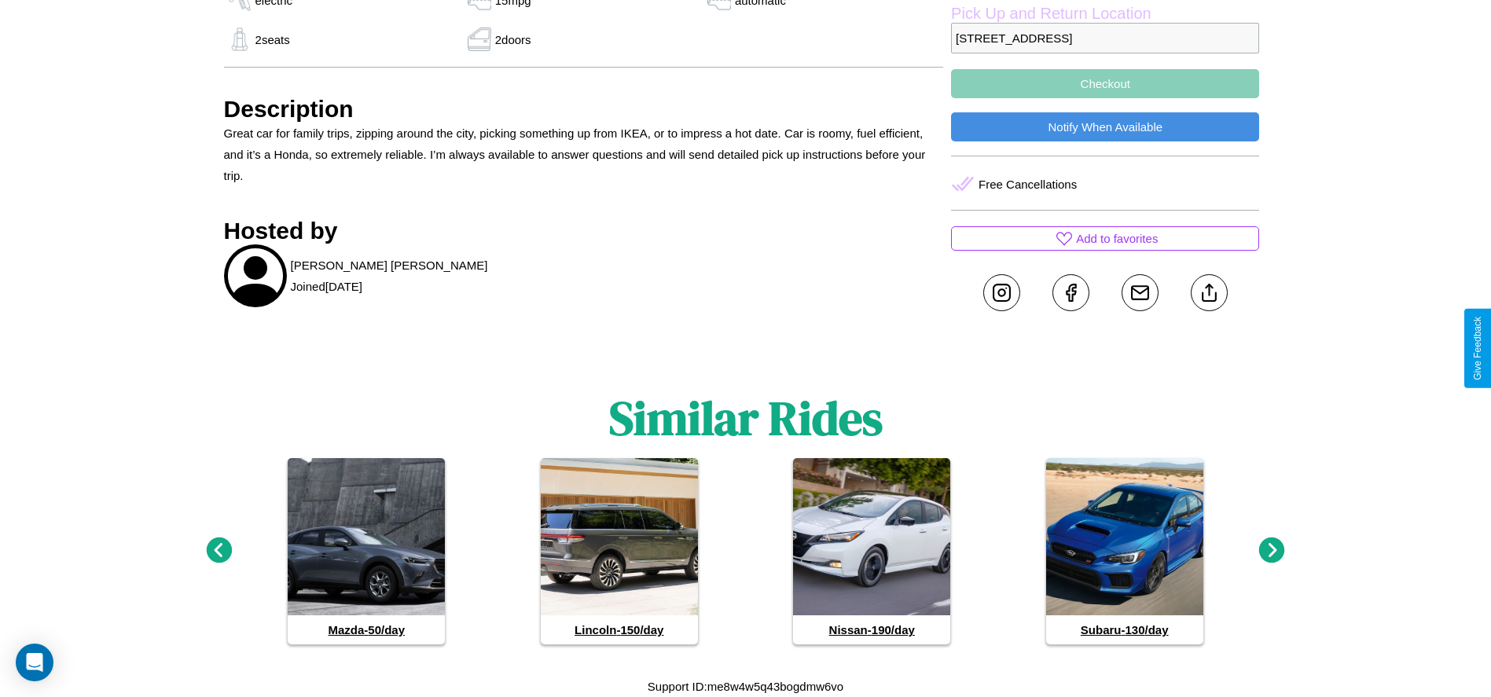
click at [1272, 551] on icon at bounding box center [1272, 551] width 26 height 26
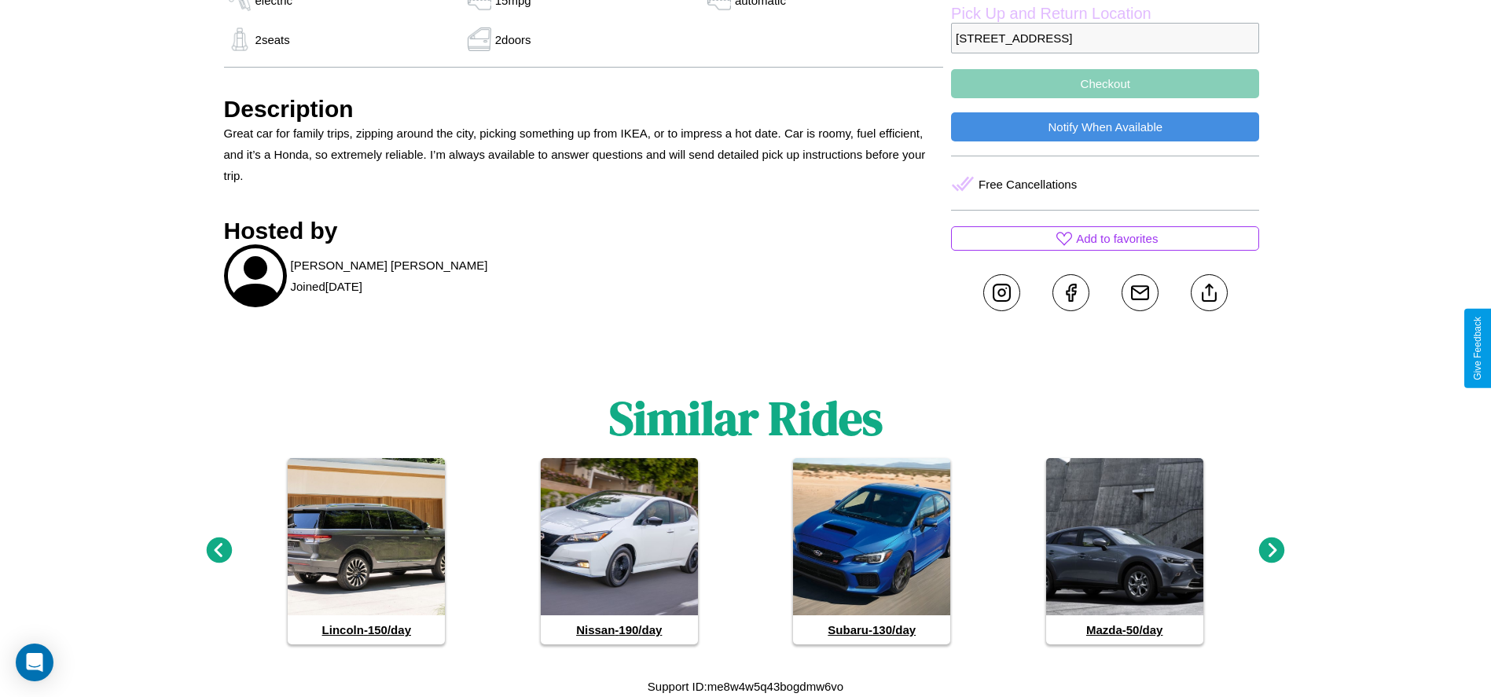
click at [1272, 551] on icon at bounding box center [1272, 551] width 26 height 26
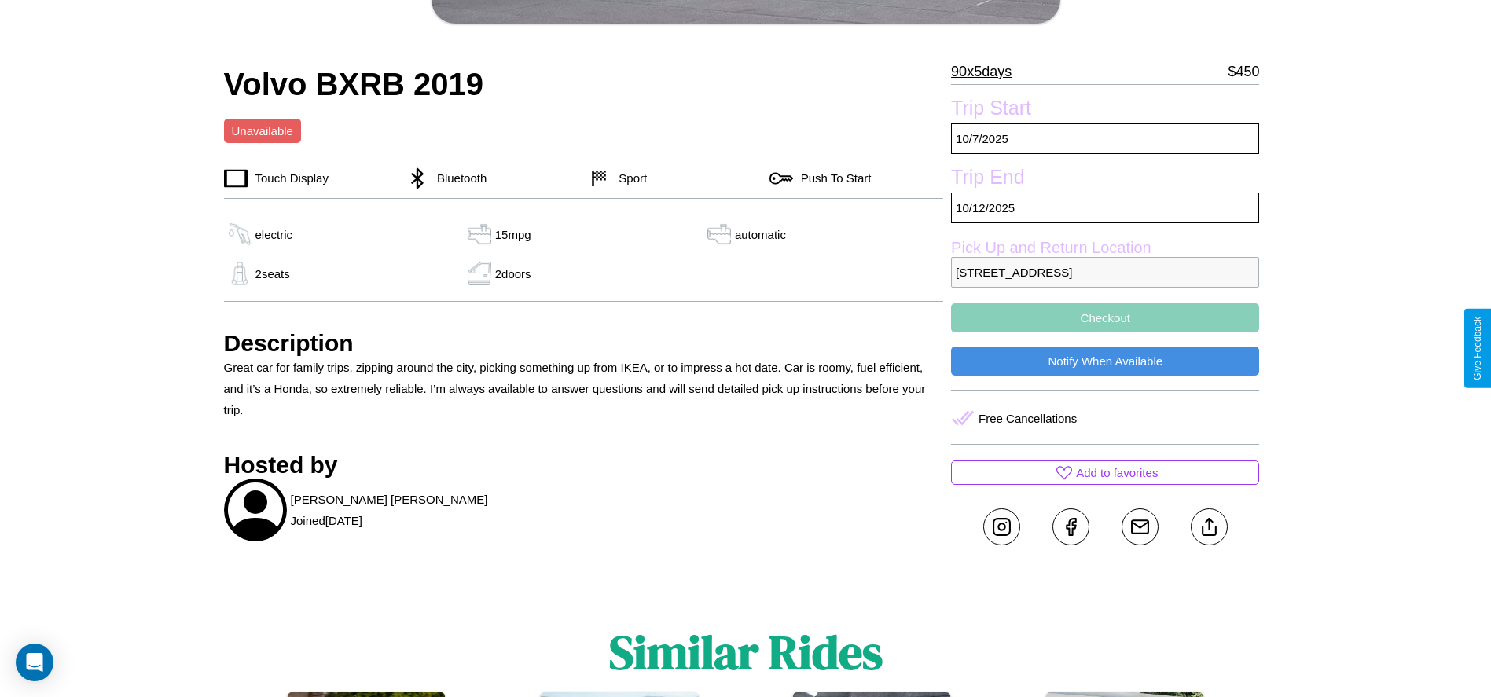
scroll to position [423, 0]
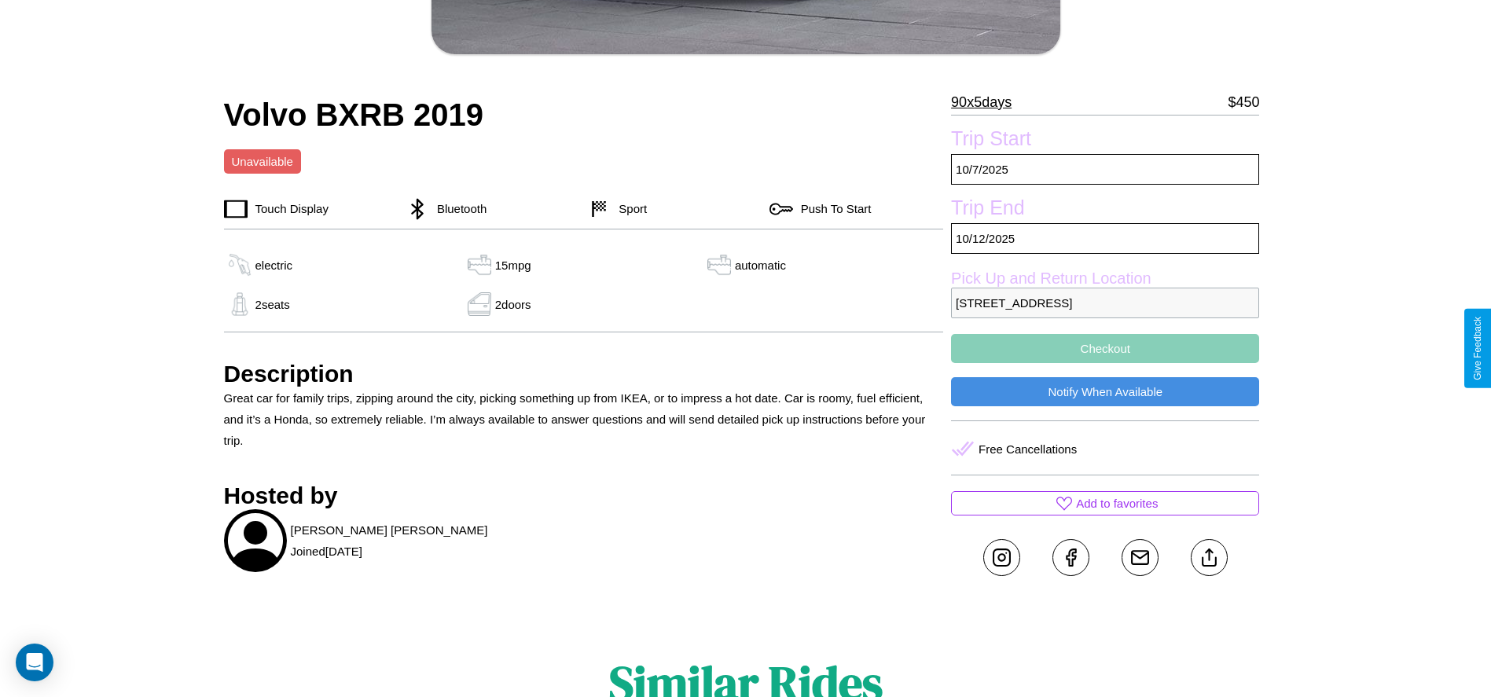
click at [1105, 348] on button "Checkout" at bounding box center [1105, 348] width 308 height 29
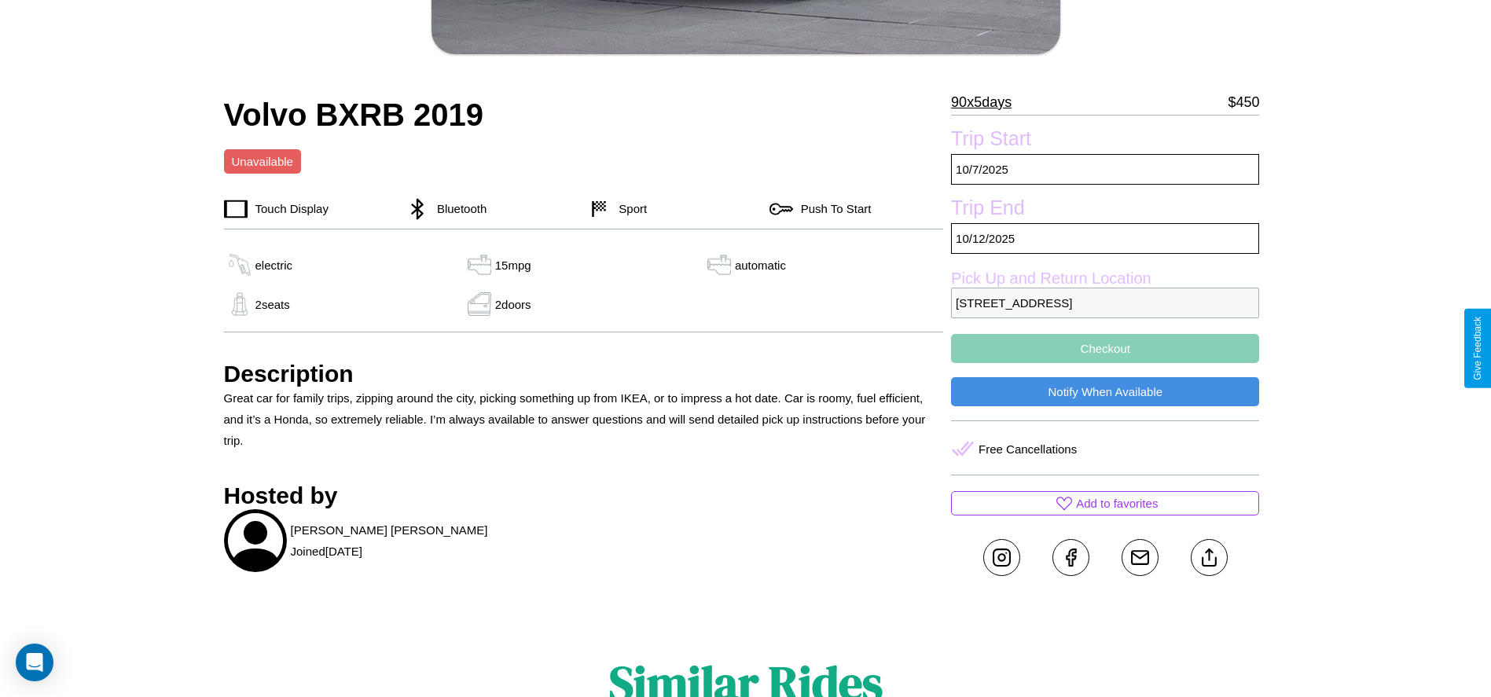
click at [1105, 348] on button "Checkout" at bounding box center [1105, 348] width 308 height 29
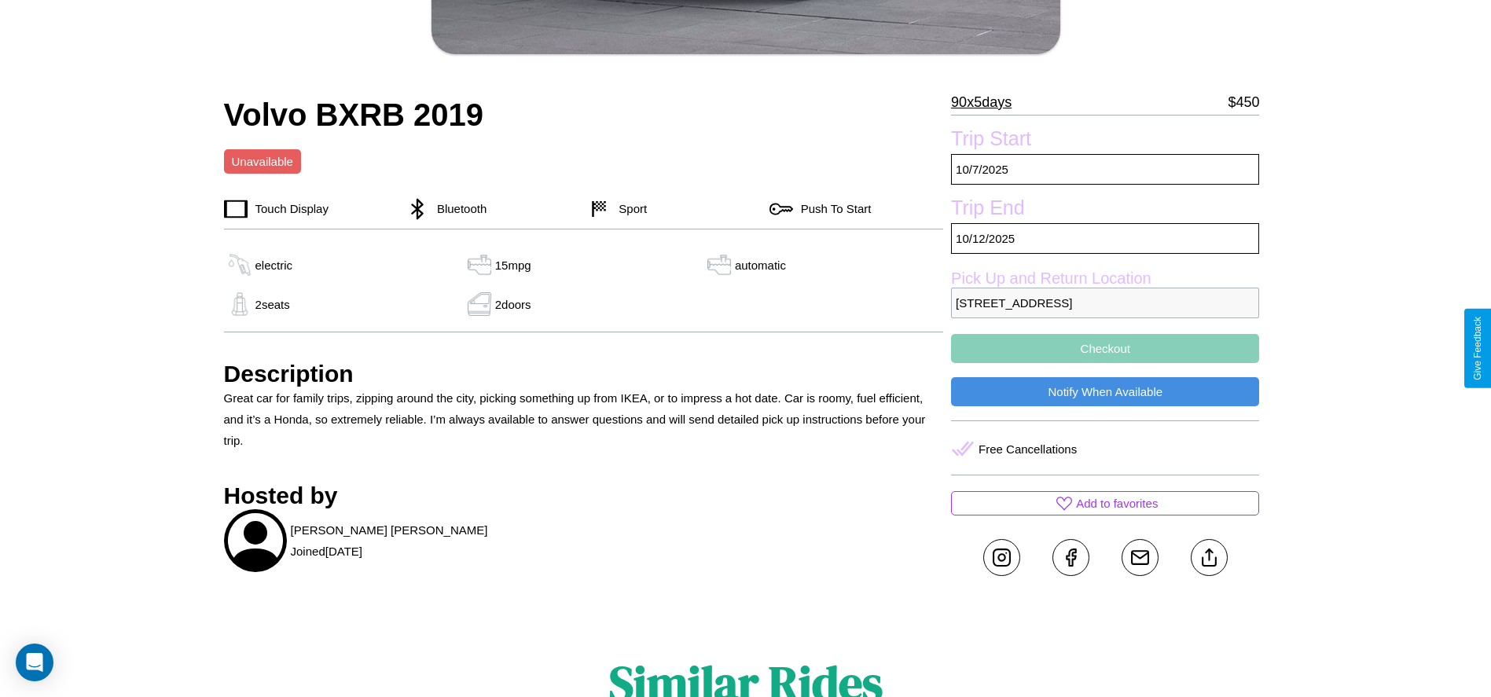
click at [1105, 348] on button "Checkout" at bounding box center [1105, 348] width 308 height 29
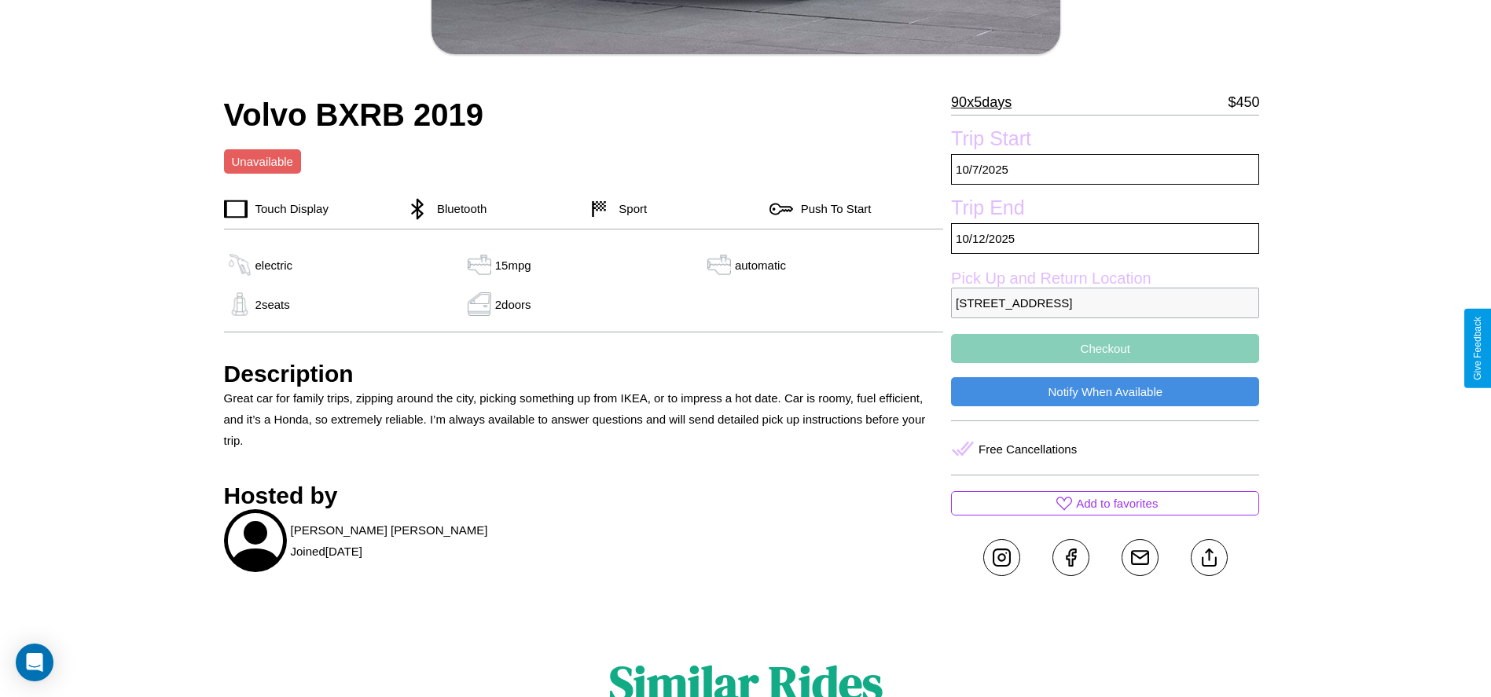
click at [1105, 348] on button "Checkout" at bounding box center [1105, 348] width 308 height 29
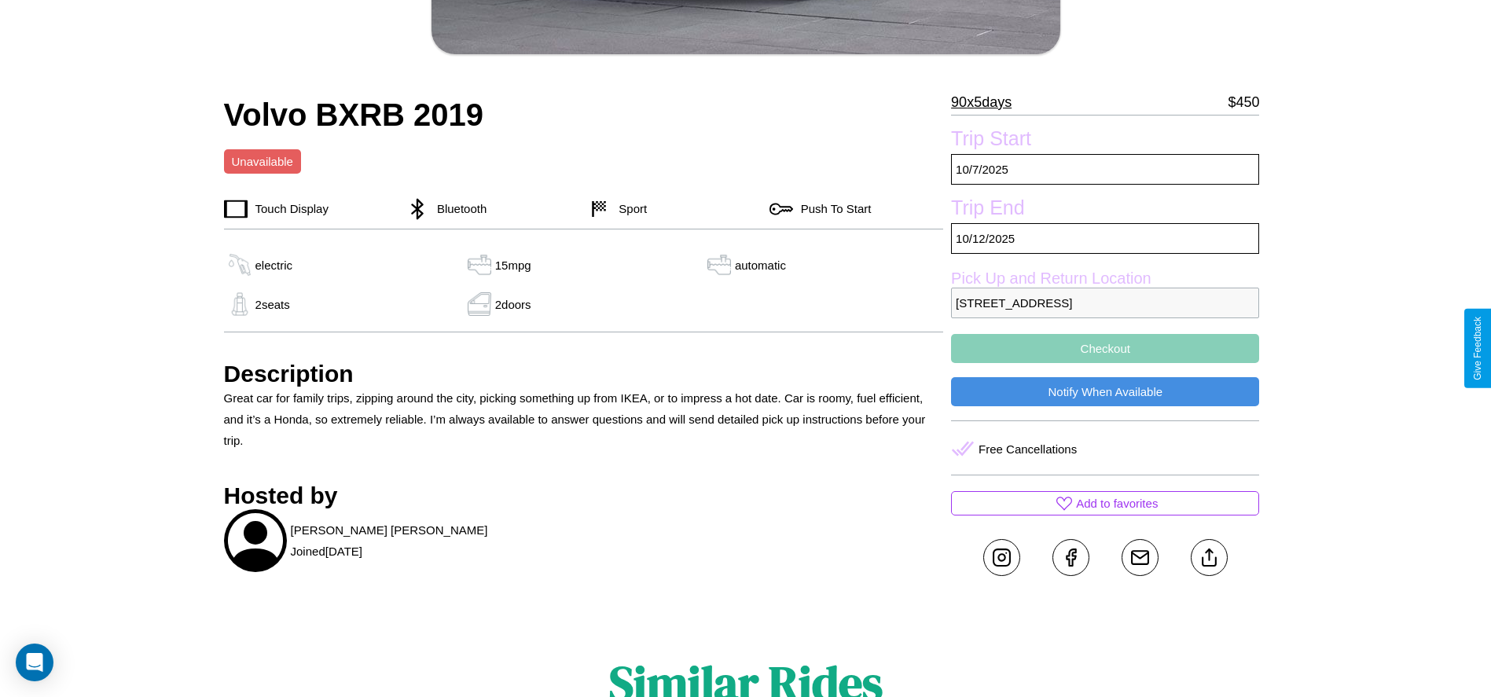
click at [1105, 348] on button "Checkout" at bounding box center [1105, 348] width 308 height 29
